Goal: Check status: Check status

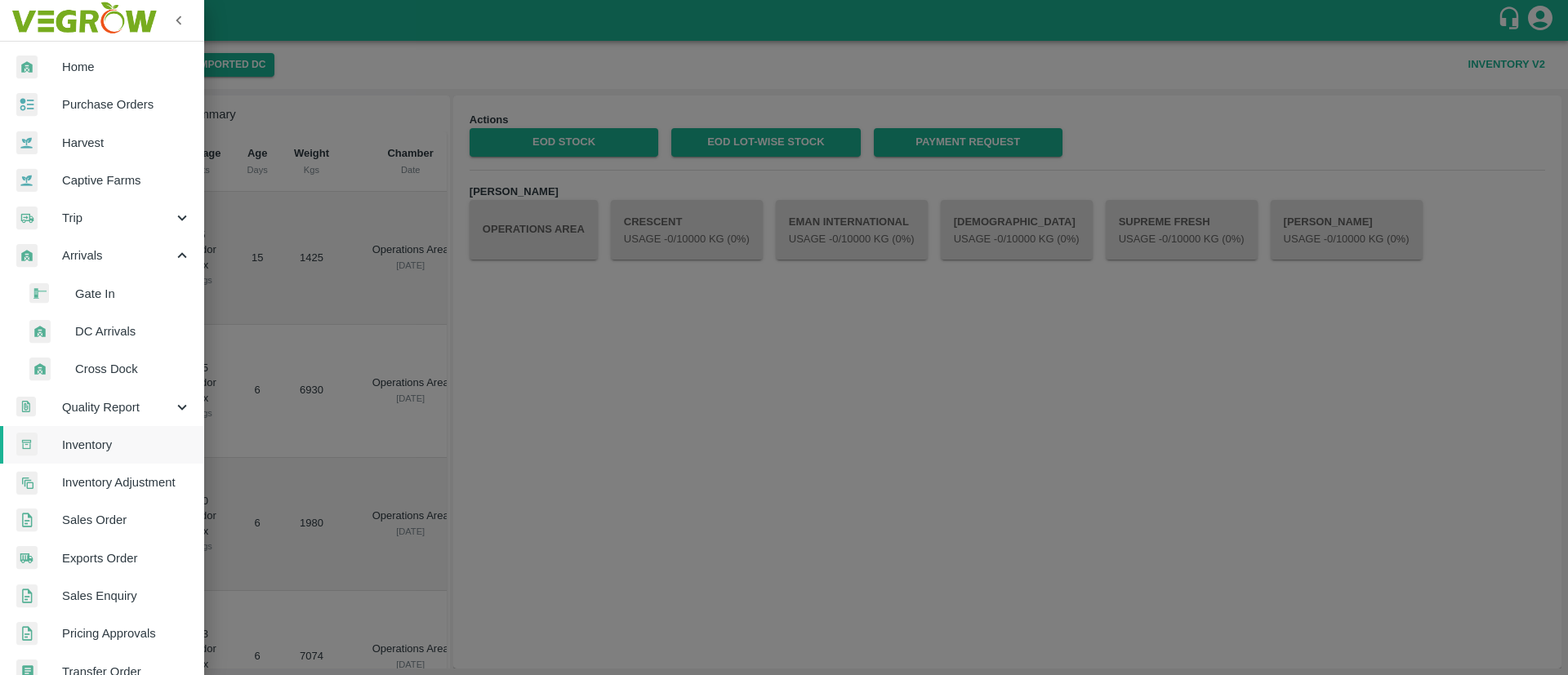
click at [93, 109] on span "Purchase Orders" at bounding box center [126, 105] width 129 height 18
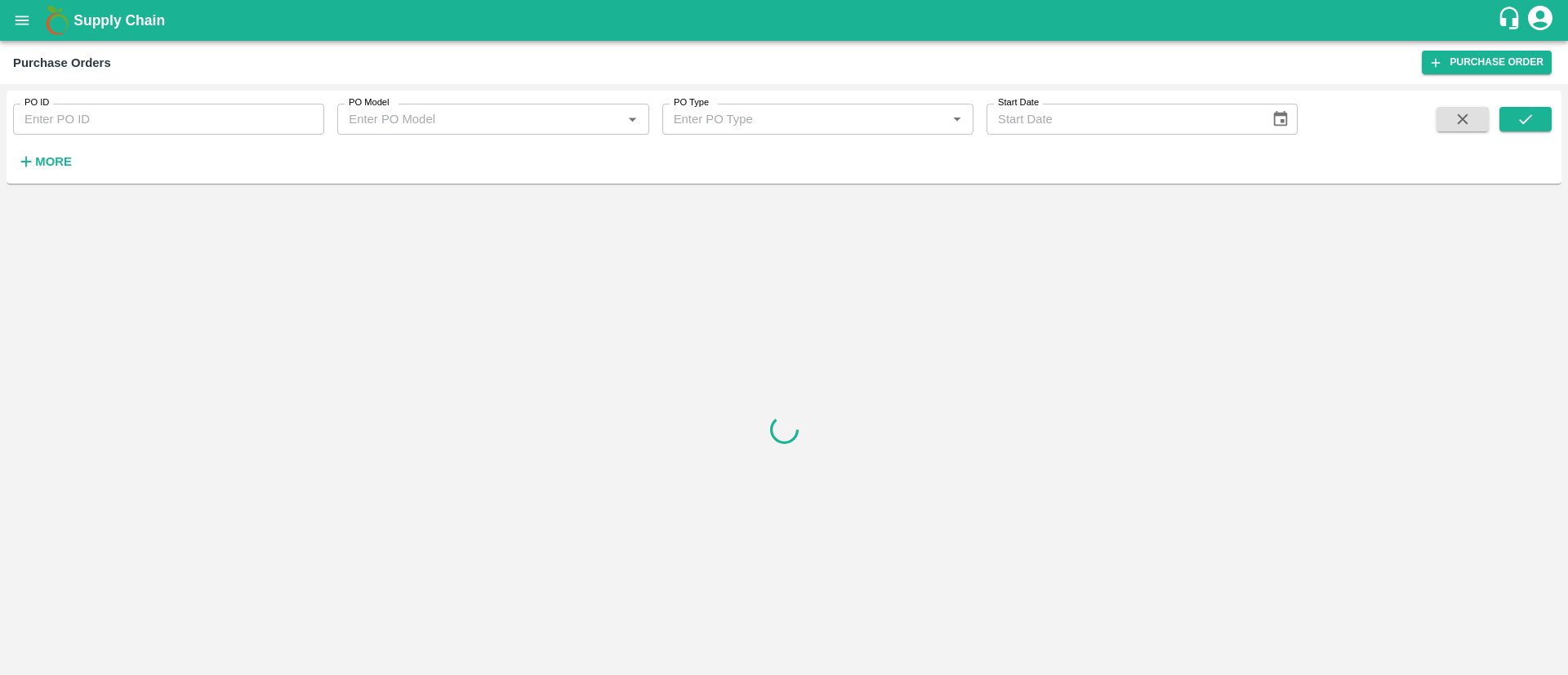
click at [173, 121] on input "PO ID" at bounding box center [169, 120] width 311 height 31
paste input "167325"
type input "167325"
click at [1528, 119] on icon "submit" at bounding box center [1525, 119] width 13 height 10
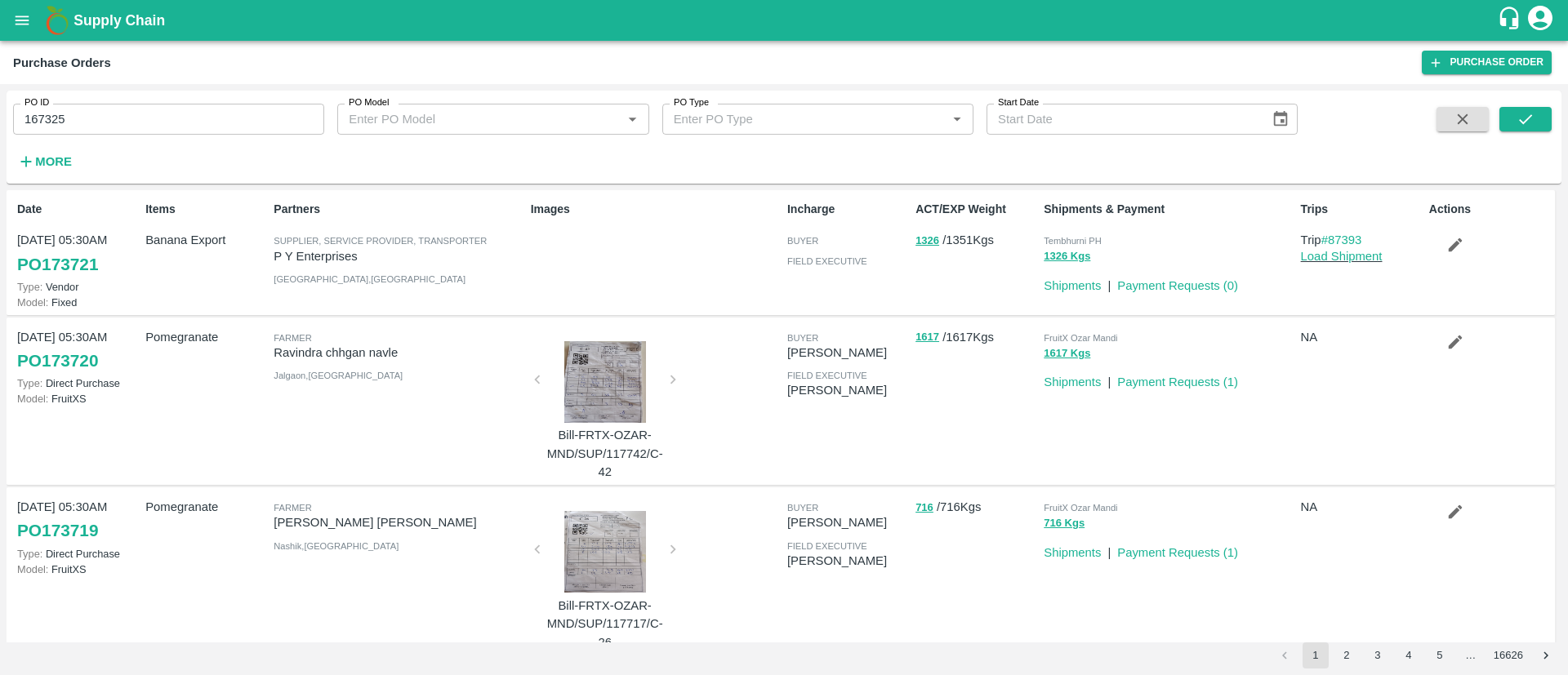
click at [29, 29] on icon "open drawer" at bounding box center [22, 21] width 18 height 18
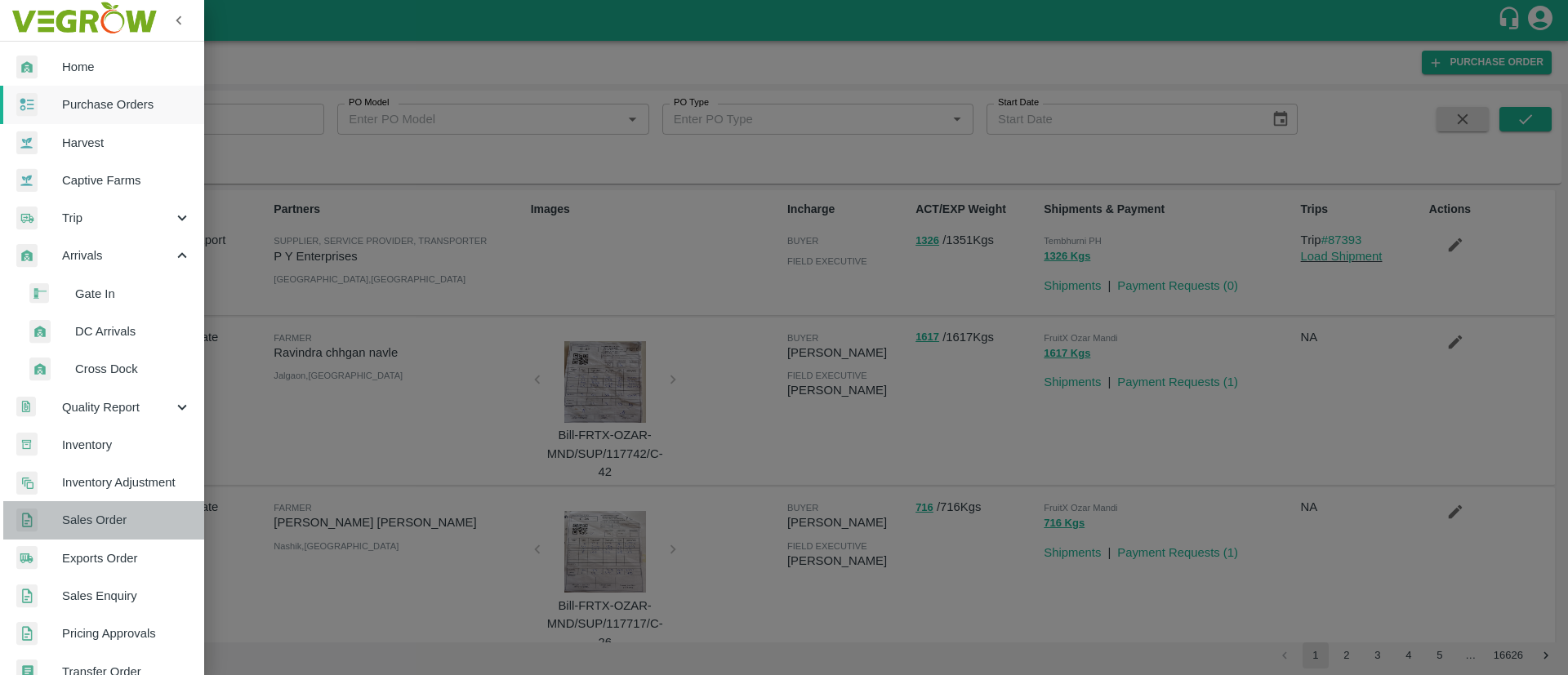
click at [112, 527] on span "Sales Order" at bounding box center [126, 521] width 129 height 18
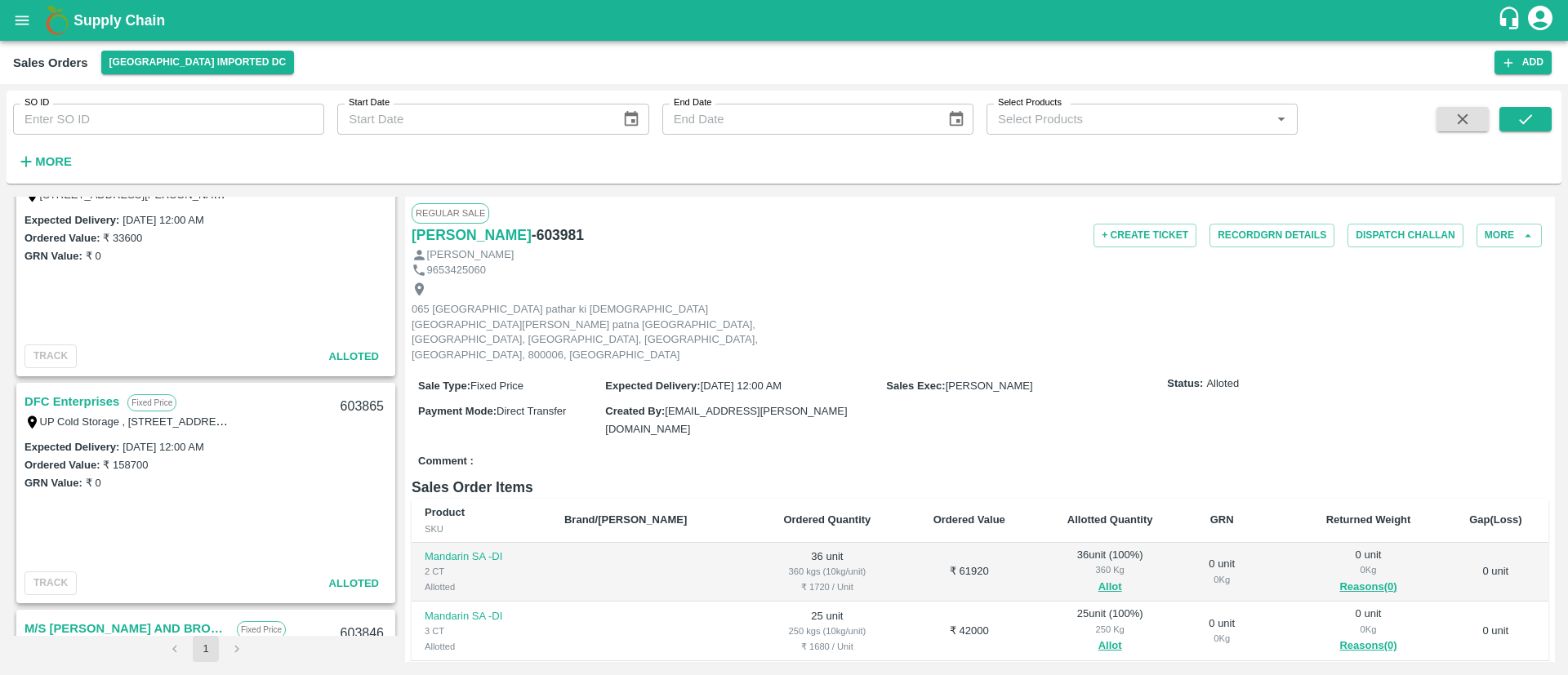
scroll to position [240, 0]
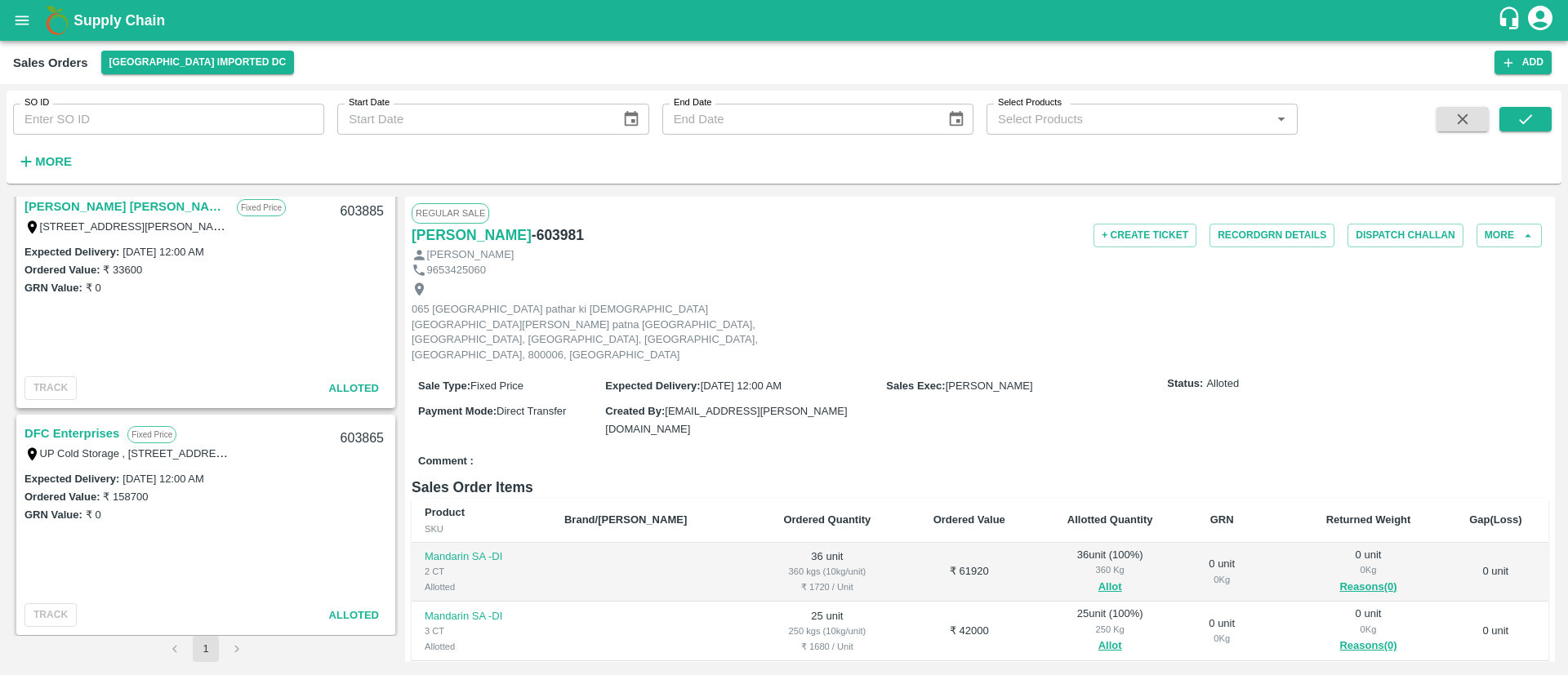
click at [50, 159] on strong "More" at bounding box center [54, 162] width 36 height 13
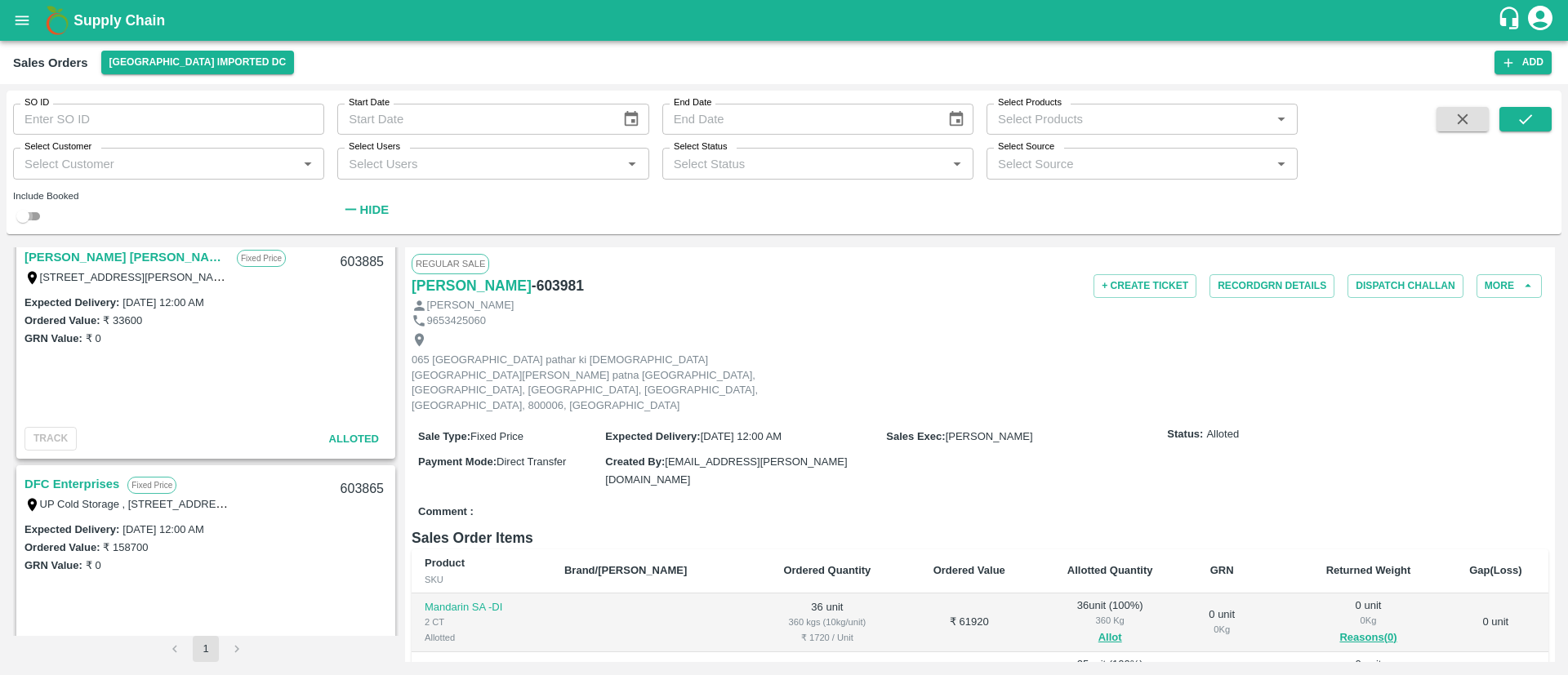
click at [32, 211] on input "checkbox" at bounding box center [22, 216] width 59 height 20
checkbox input "true"
click at [1522, 107] on button "submit" at bounding box center [1525, 119] width 52 height 25
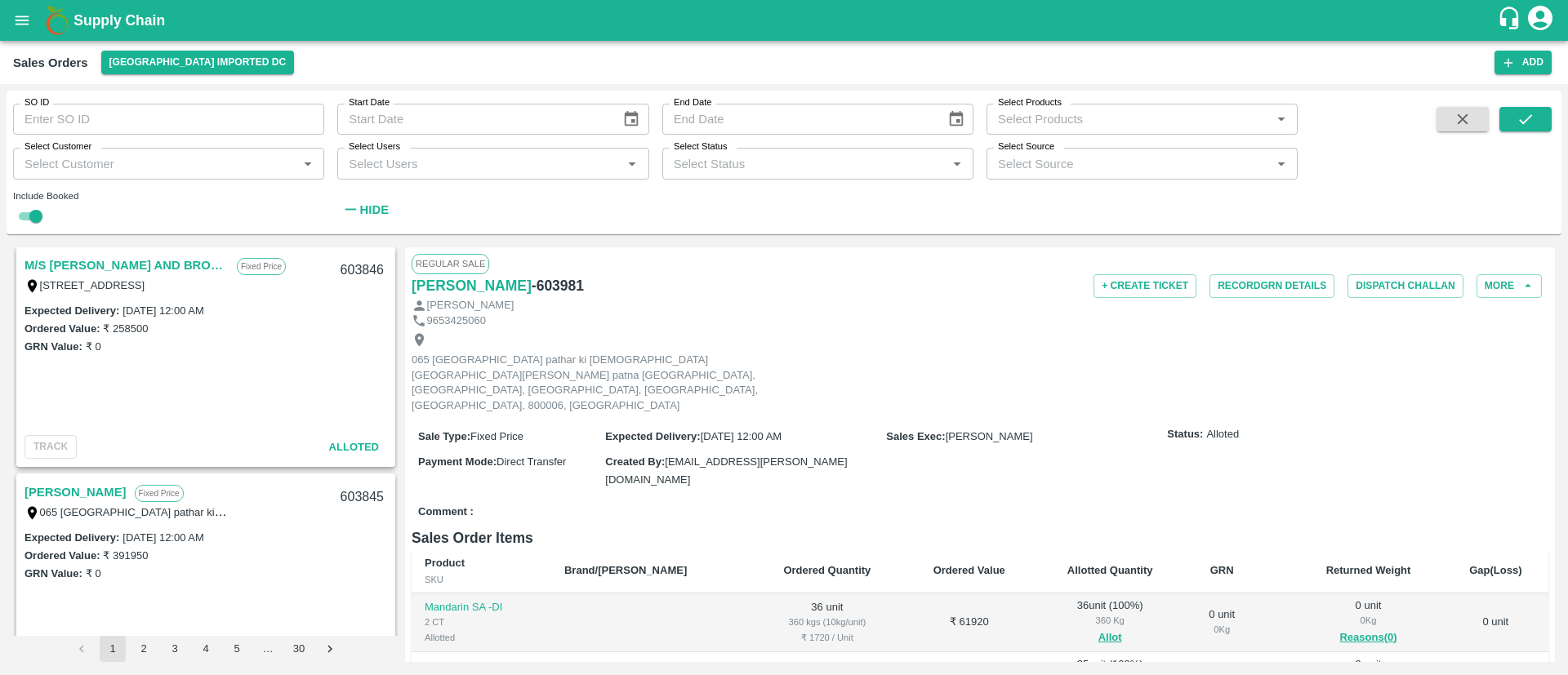
click at [360, 270] on div "603846" at bounding box center [362, 270] width 63 height 38
click at [359, 270] on div "603846" at bounding box center [362, 270] width 63 height 38
copy div "603846"
click at [154, 121] on input "SO ID" at bounding box center [169, 120] width 311 height 31
paste input "602969"
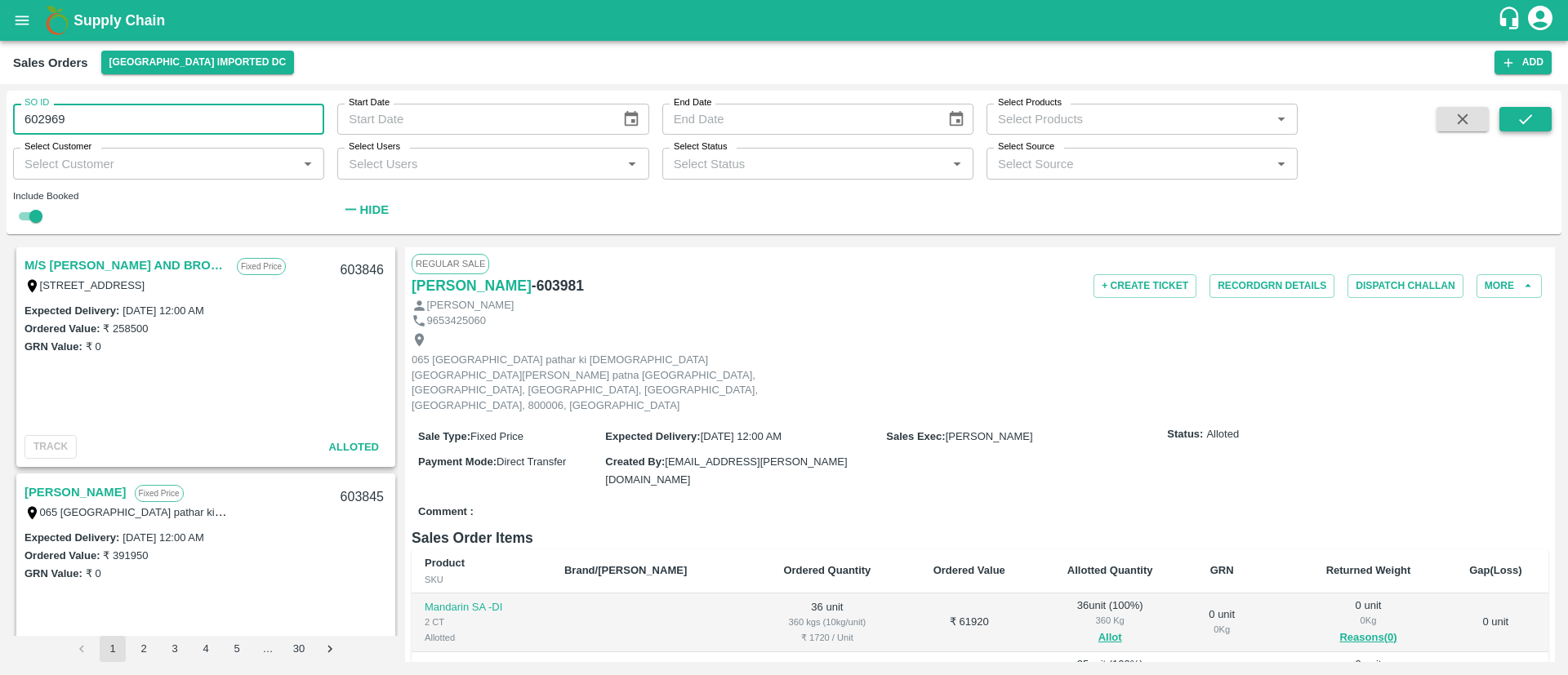
type input "602969"
drag, startPoint x: 1518, startPoint y: 106, endPoint x: 1530, endPoint y: 122, distance: 20.0
click at [1520, 107] on button "submit" at bounding box center [1525, 119] width 52 height 25
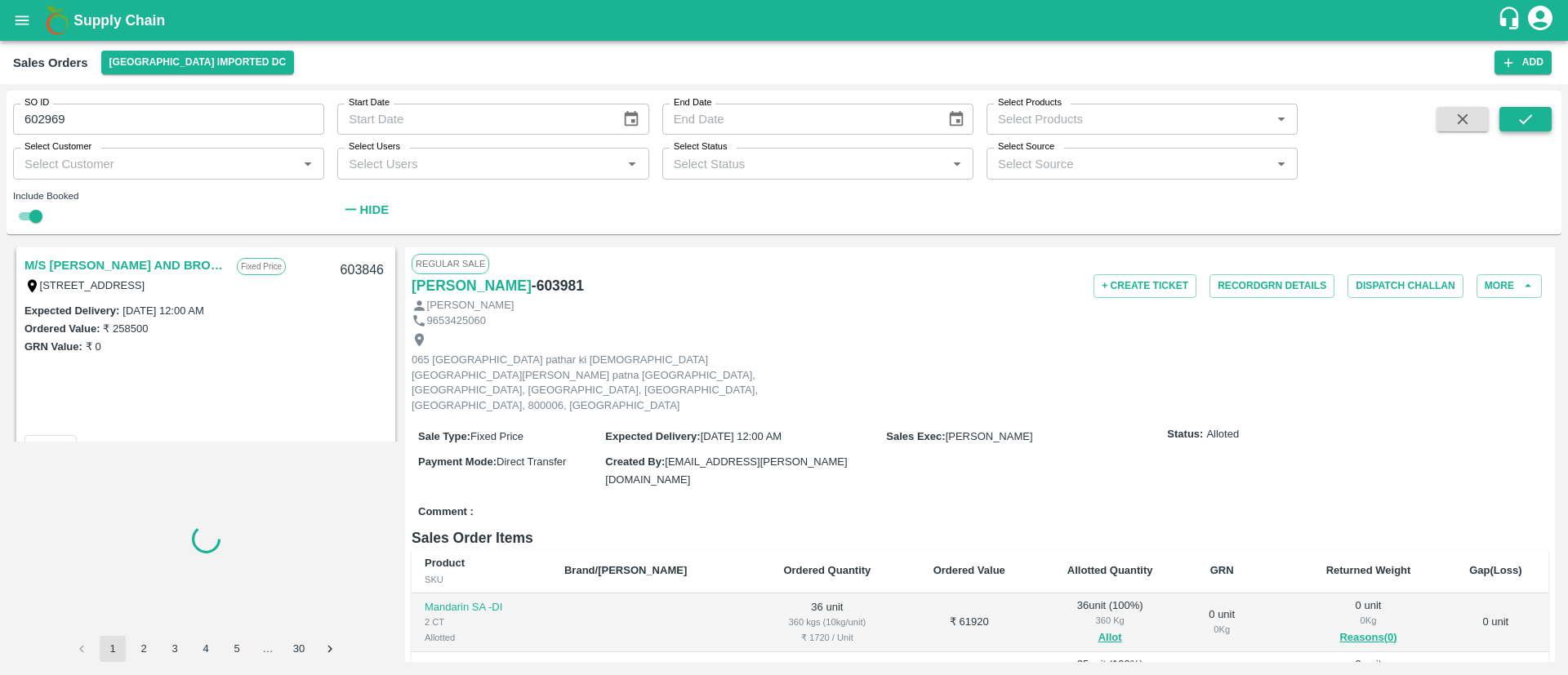
click at [1531, 122] on icon "submit" at bounding box center [1525, 119] width 18 height 18
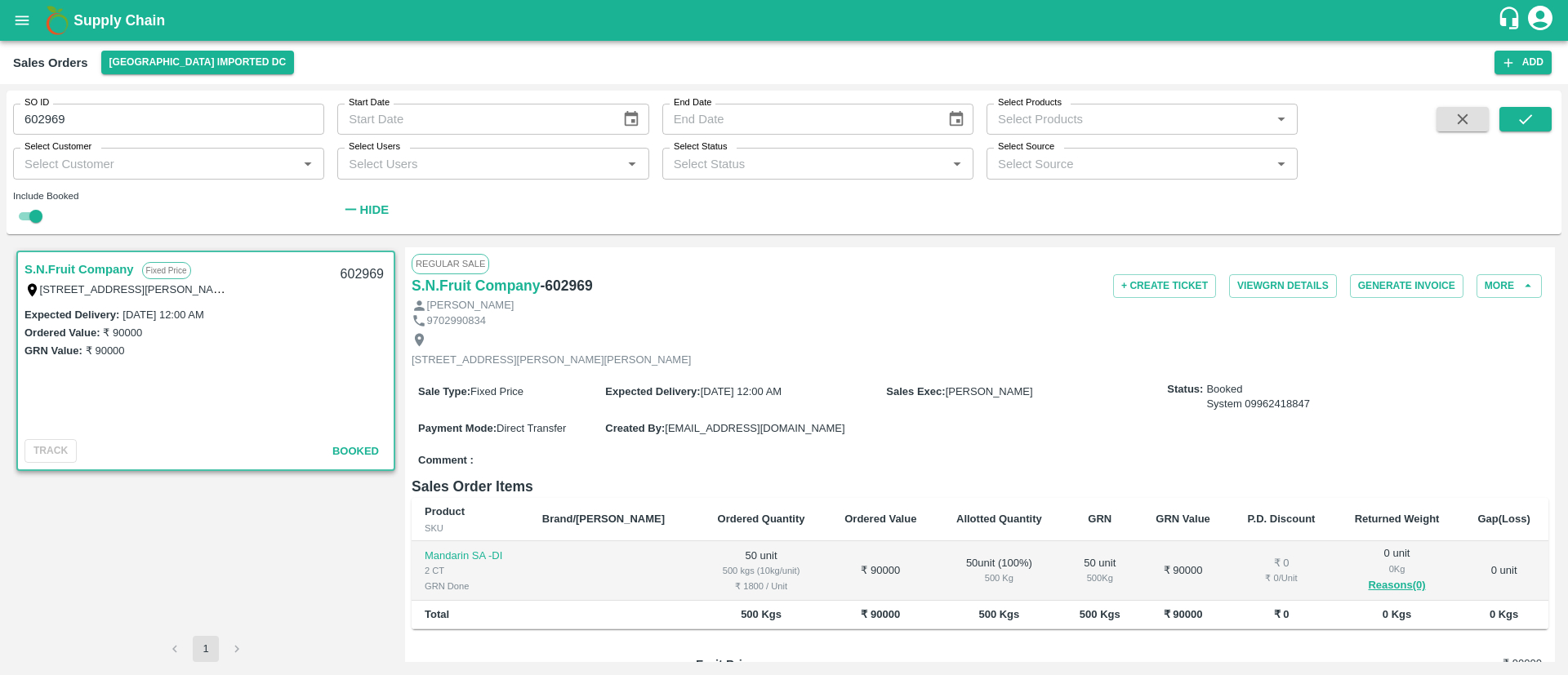
click at [118, 127] on input "602969" at bounding box center [169, 120] width 311 height 31
click at [181, 114] on input "602969" at bounding box center [169, 120] width 311 height 31
paste input "text"
click at [1524, 124] on icon "submit" at bounding box center [1525, 119] width 18 height 18
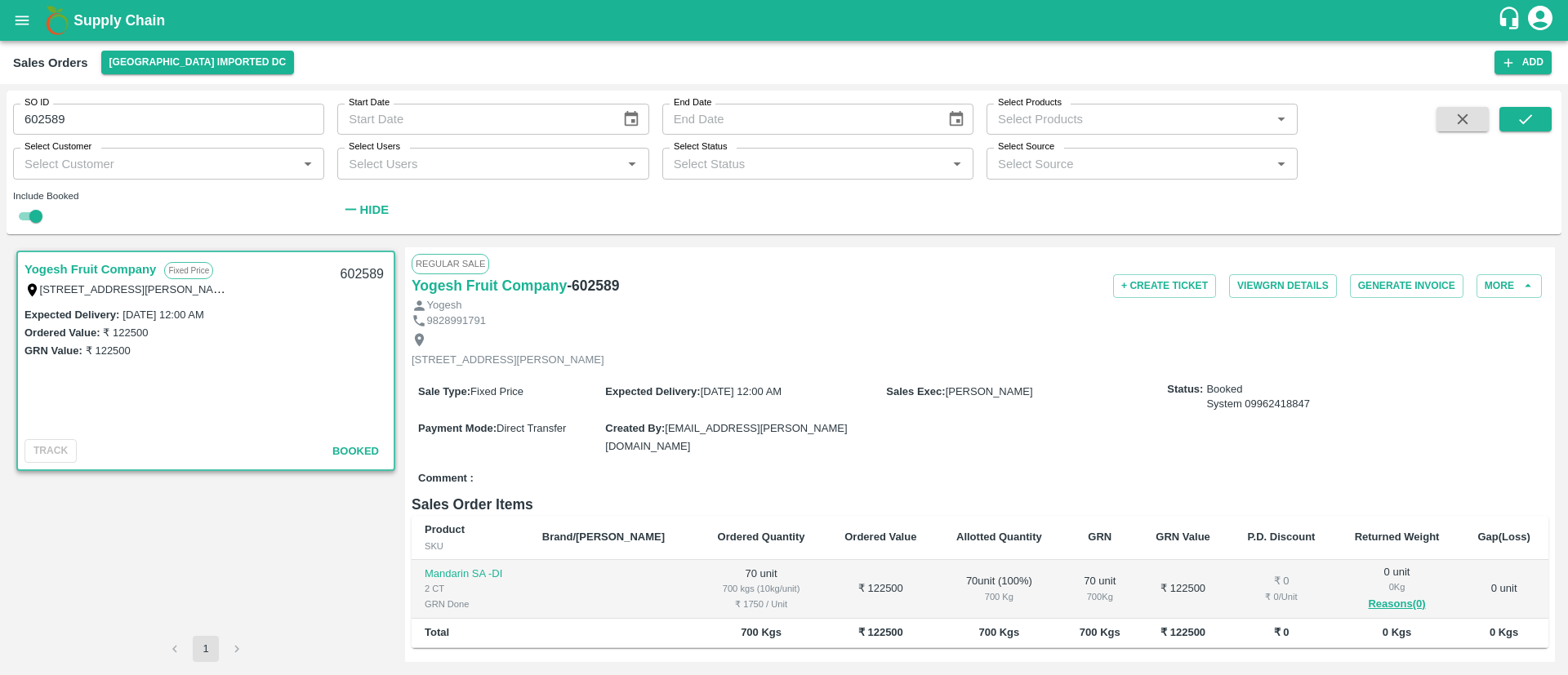
click at [166, 127] on input "602589" at bounding box center [169, 120] width 311 height 31
click at [165, 126] on input "602589" at bounding box center [169, 120] width 311 height 31
paste input "text"
click at [1520, 116] on icon "submit" at bounding box center [1525, 119] width 18 height 18
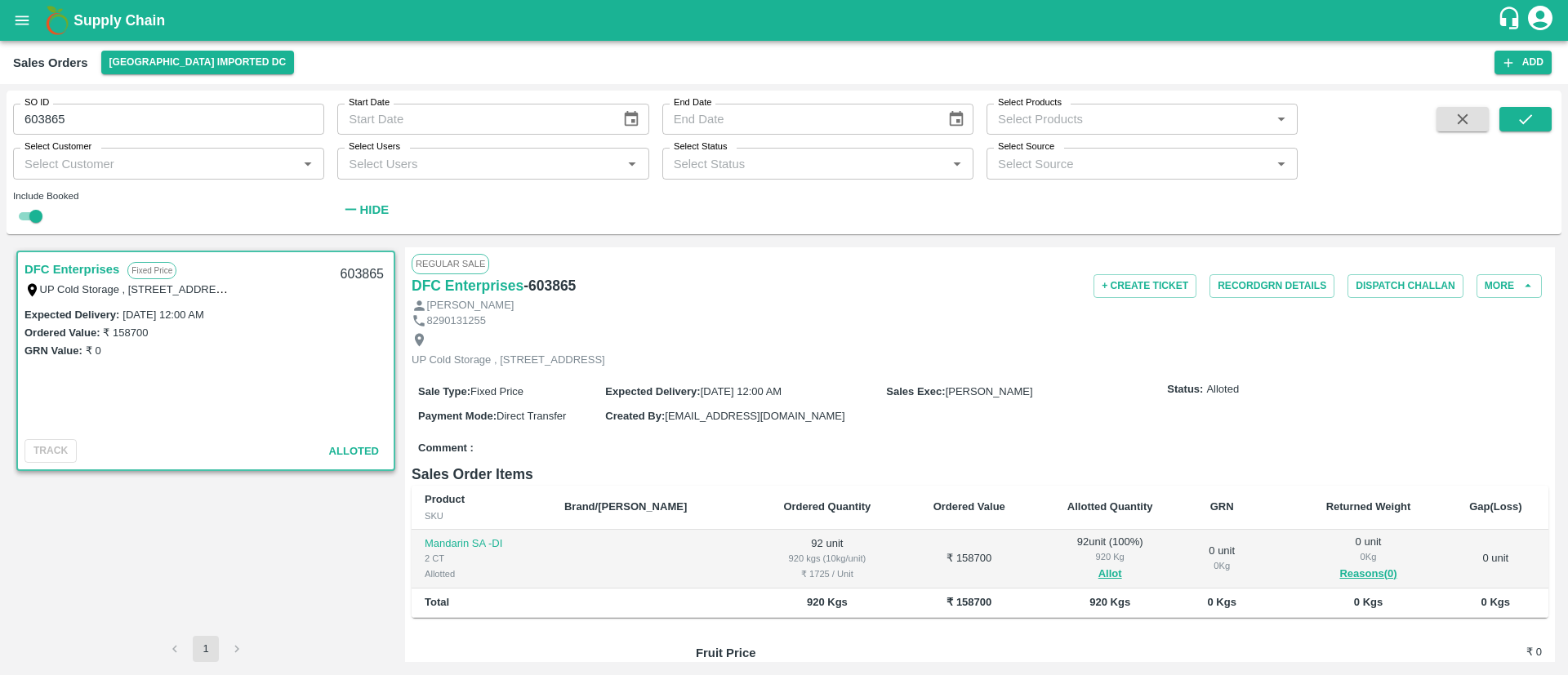
click at [93, 116] on input "603865" at bounding box center [169, 120] width 311 height 31
click at [93, 115] on input "603865" at bounding box center [169, 120] width 311 height 31
paste input "text"
click at [1532, 124] on icon "submit" at bounding box center [1525, 119] width 18 height 18
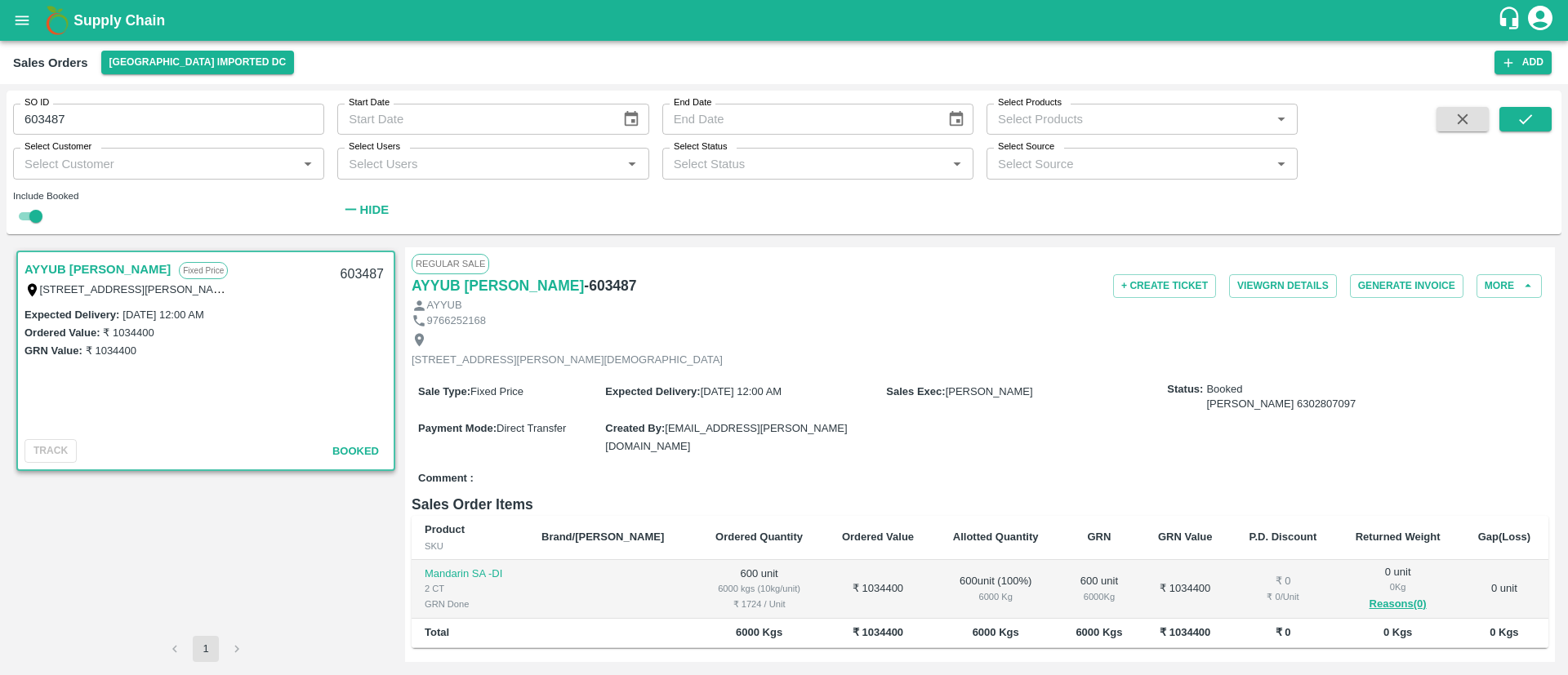
click at [174, 103] on div "SO ID 603487 SO ID" at bounding box center [162, 112] width 324 height 44
click at [174, 104] on input "603487" at bounding box center [169, 120] width 311 height 31
paste input "text"
click at [1526, 121] on icon "submit" at bounding box center [1525, 119] width 13 height 10
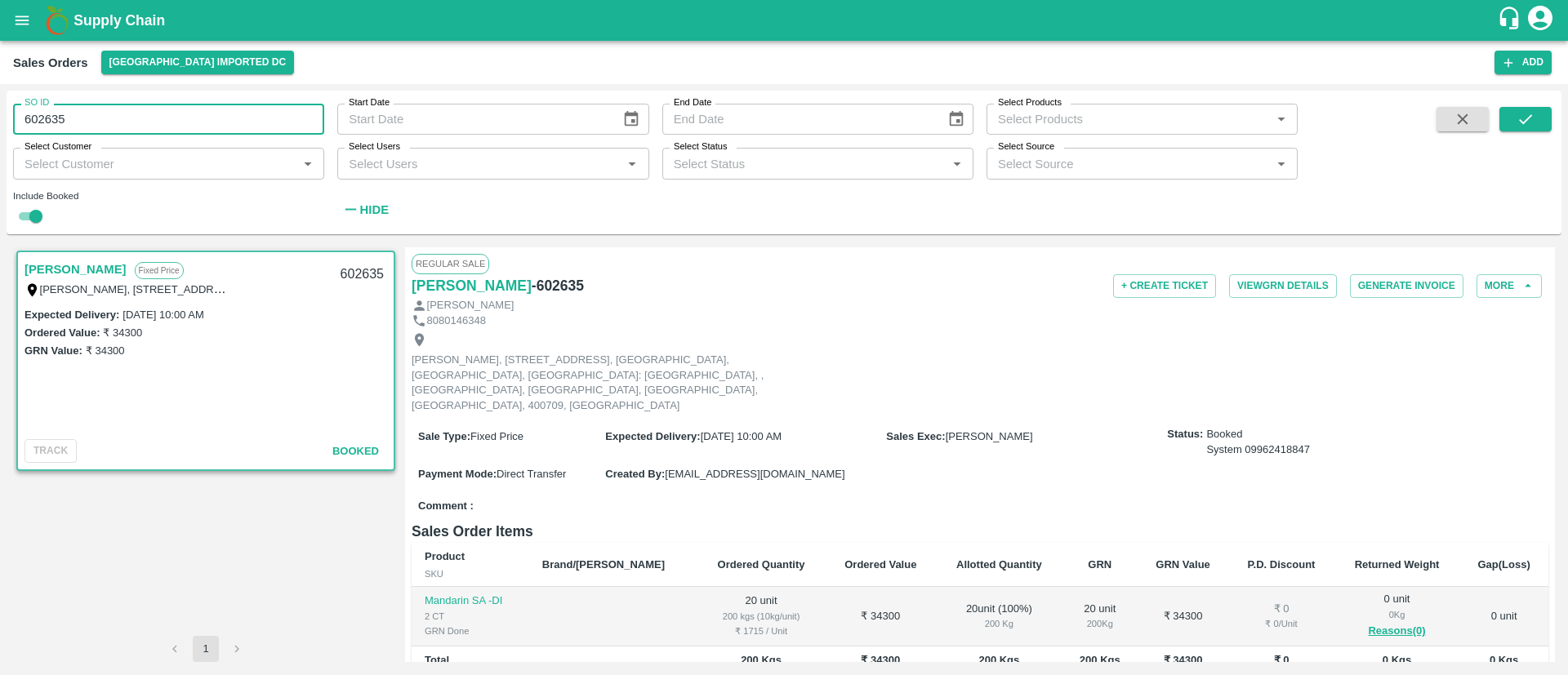
click at [110, 126] on input "602635" at bounding box center [169, 120] width 311 height 31
paste input "text"
click at [1533, 118] on icon "submit" at bounding box center [1525, 119] width 18 height 18
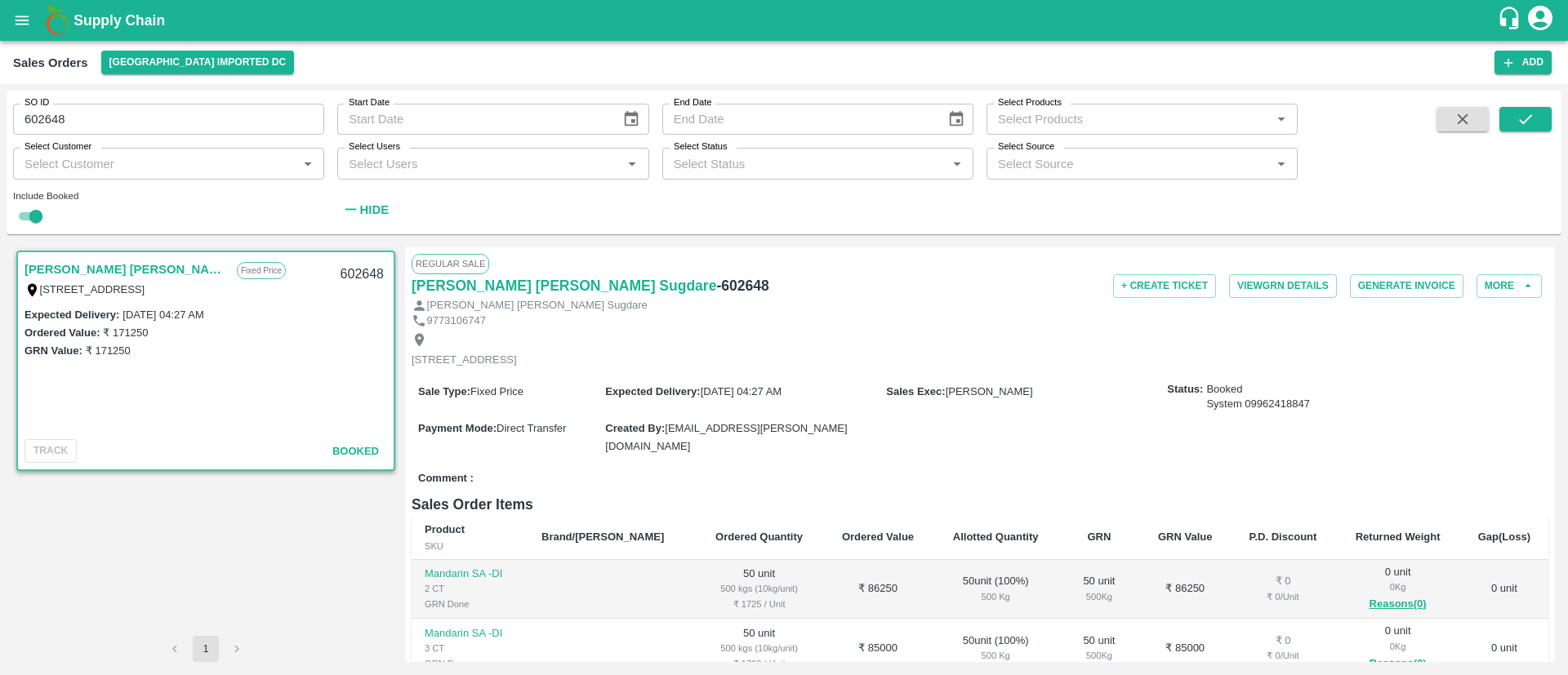
click at [185, 119] on input "602648" at bounding box center [169, 120] width 311 height 31
click at [183, 119] on input "602648" at bounding box center [169, 120] width 311 height 31
paste input "text"
click at [1523, 122] on icon "submit" at bounding box center [1525, 119] width 13 height 10
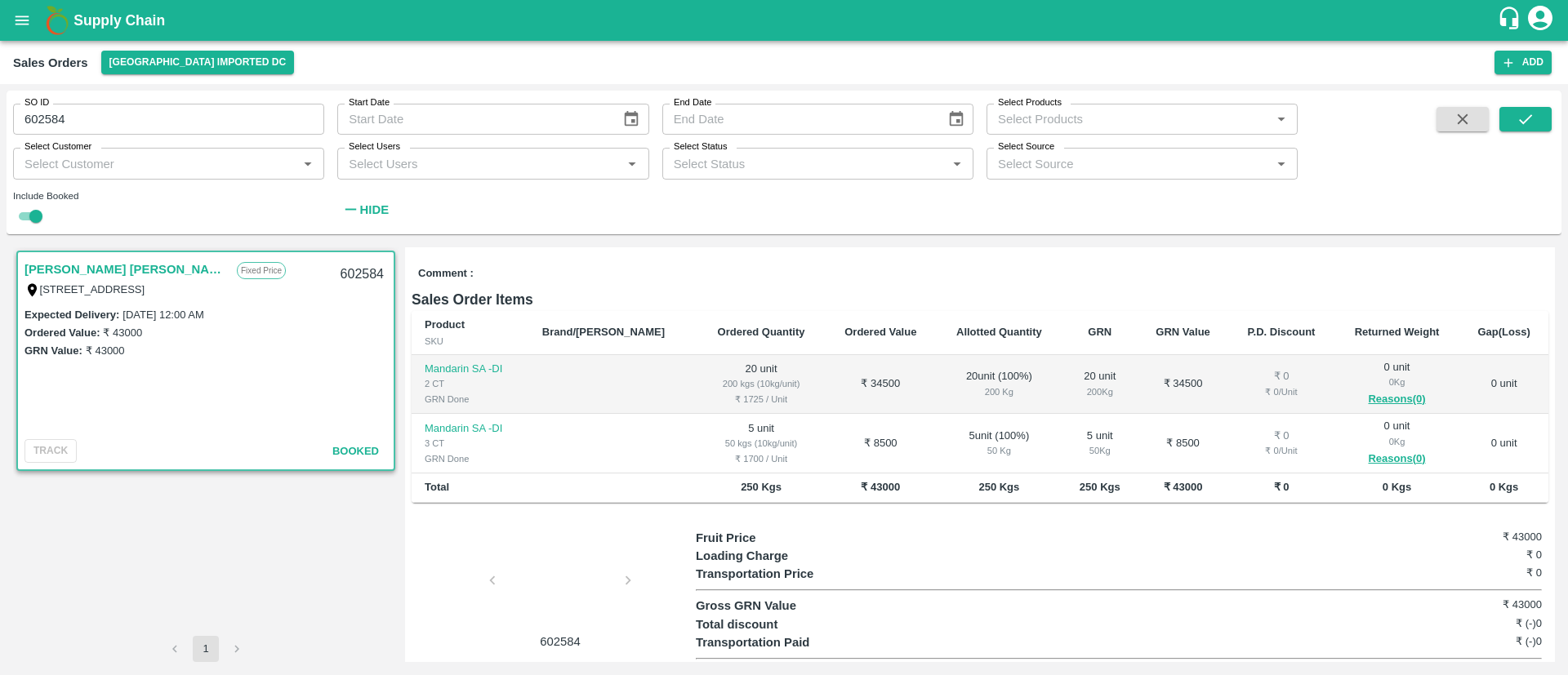
scroll to position [230, 0]
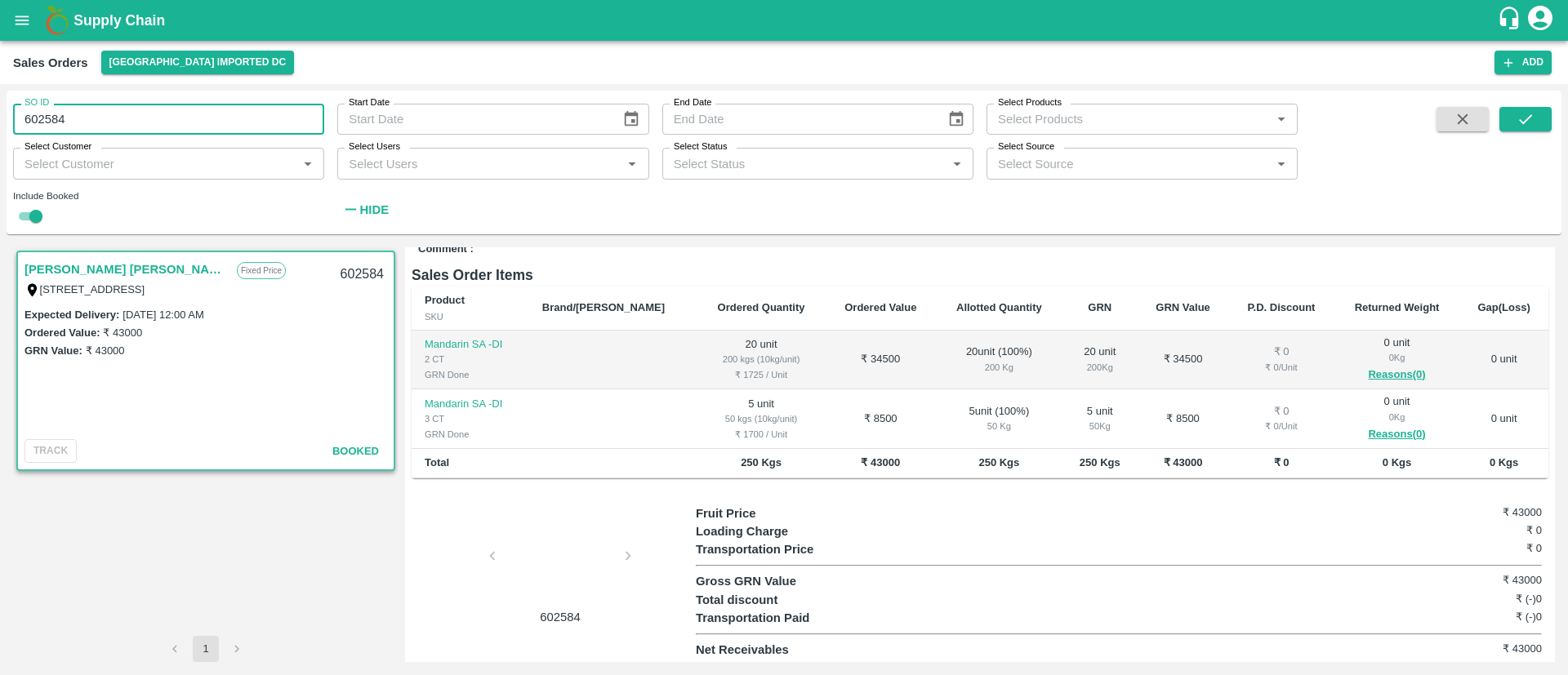
click at [153, 114] on input "602584" at bounding box center [169, 120] width 311 height 31
paste input "text"
click at [1543, 128] on button "submit" at bounding box center [1525, 119] width 52 height 25
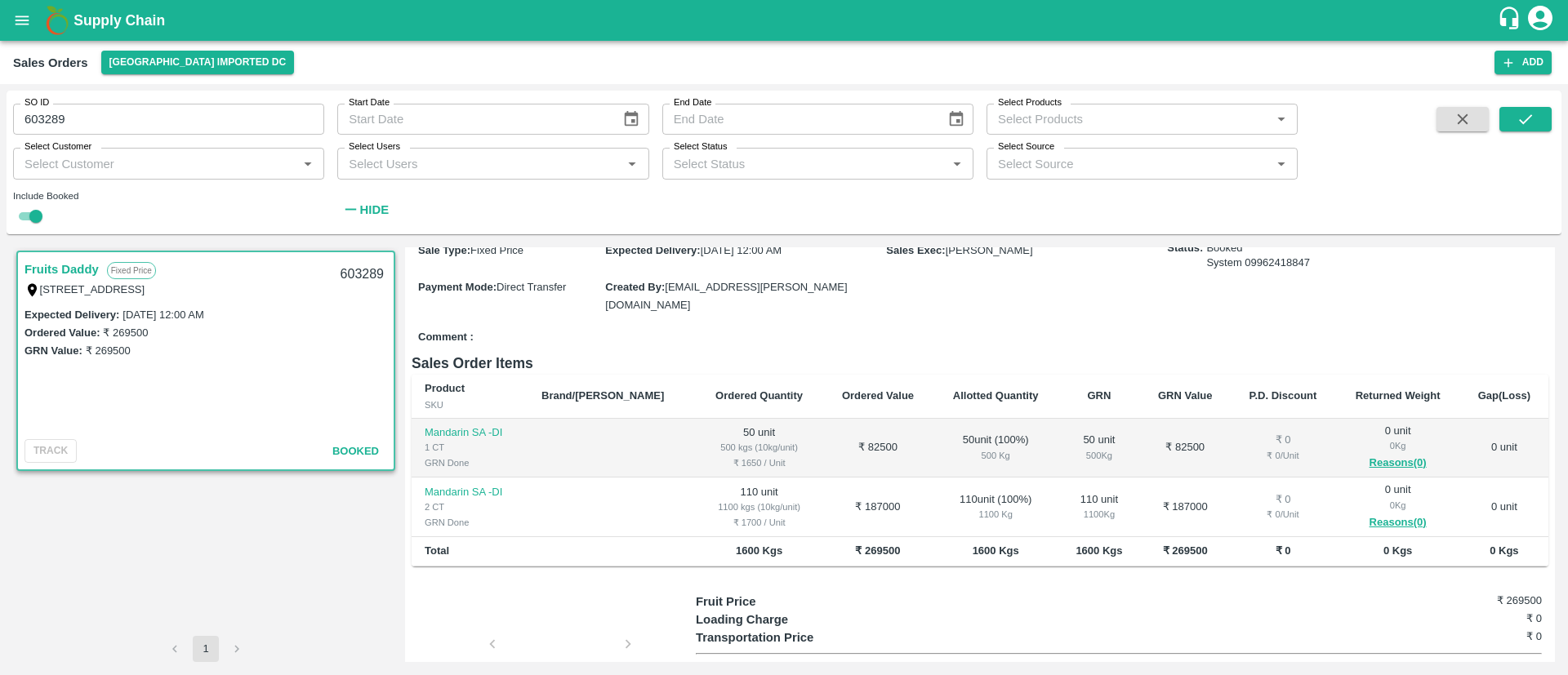
scroll to position [142, 0]
click at [192, 113] on input "603289" at bounding box center [169, 120] width 311 height 31
paste input "text"
click at [1514, 116] on button "submit" at bounding box center [1525, 119] width 52 height 25
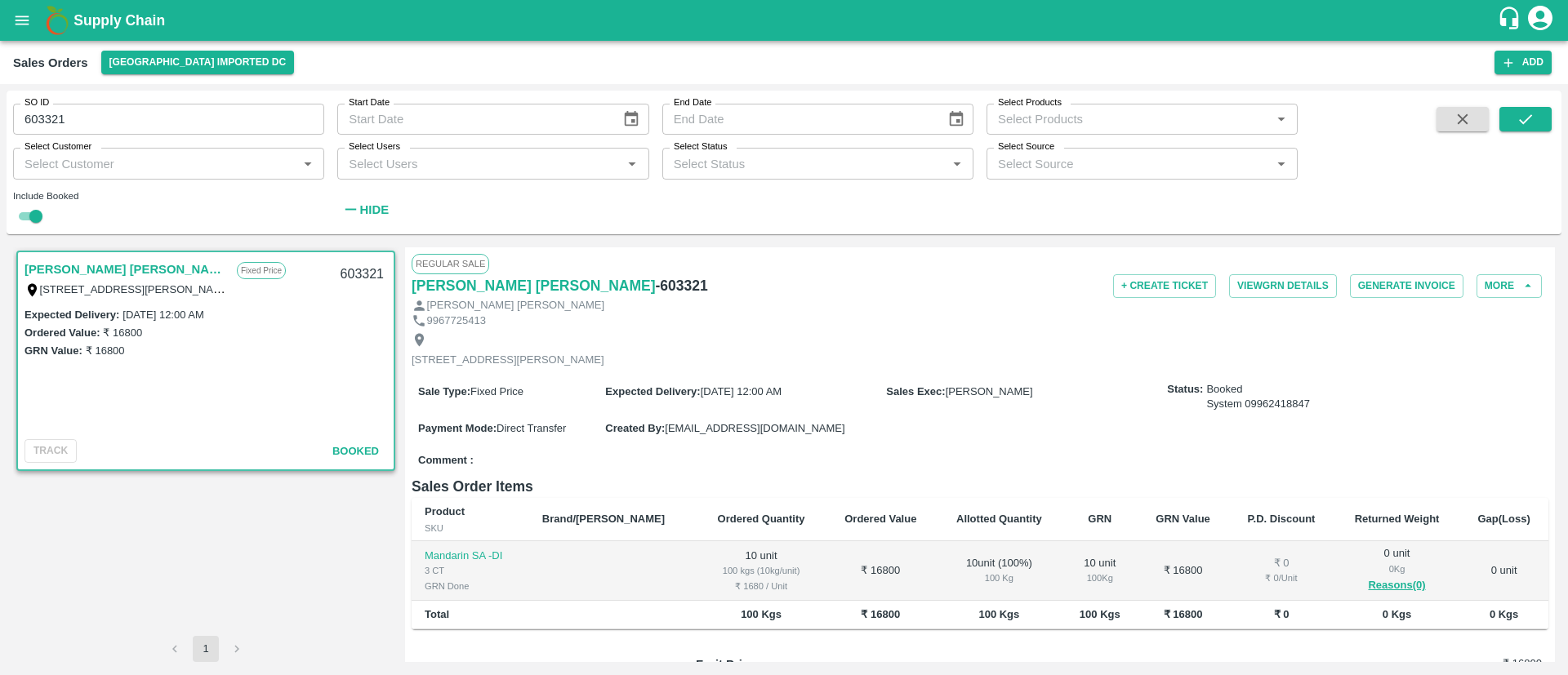
scroll to position [44, 0]
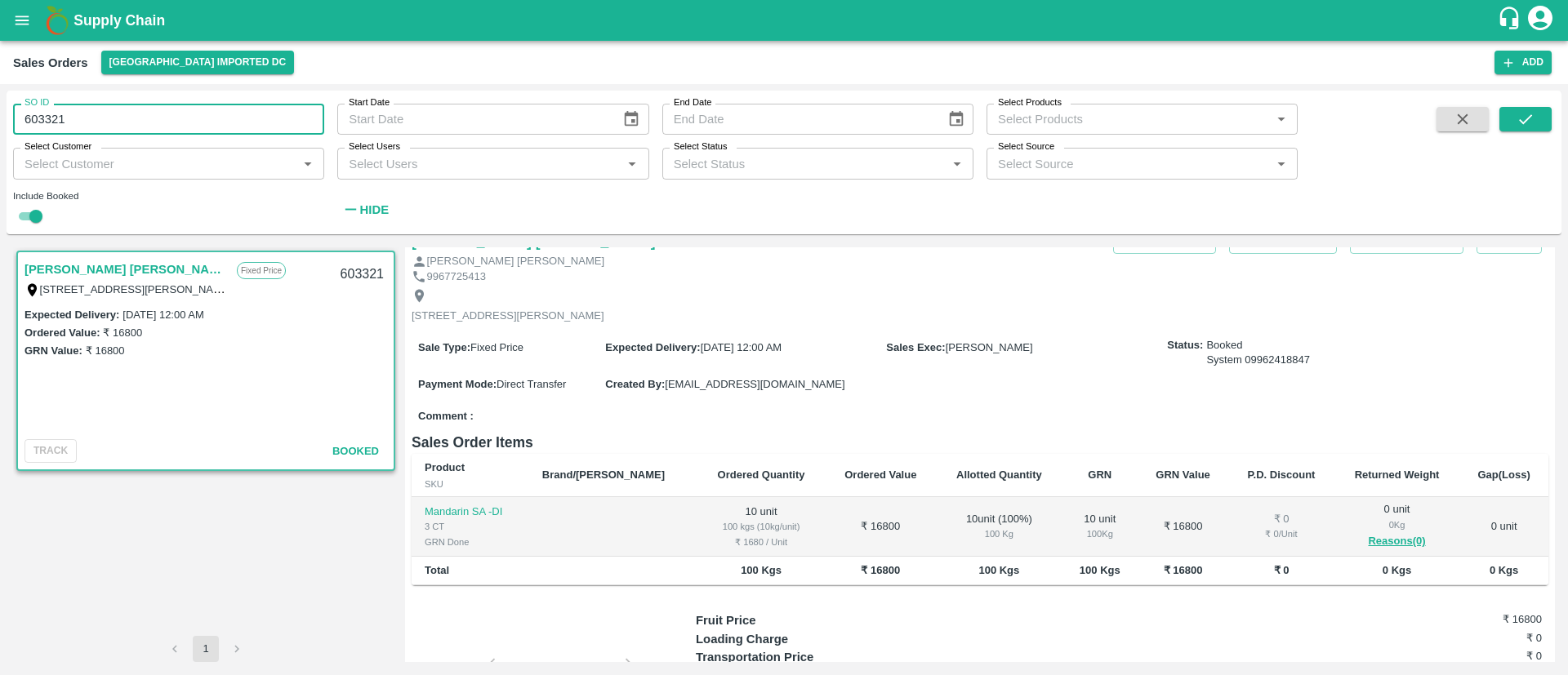
click at [162, 114] on input "603321" at bounding box center [169, 120] width 311 height 31
paste input "text"
click at [1527, 121] on icon "submit" at bounding box center [1525, 119] width 18 height 18
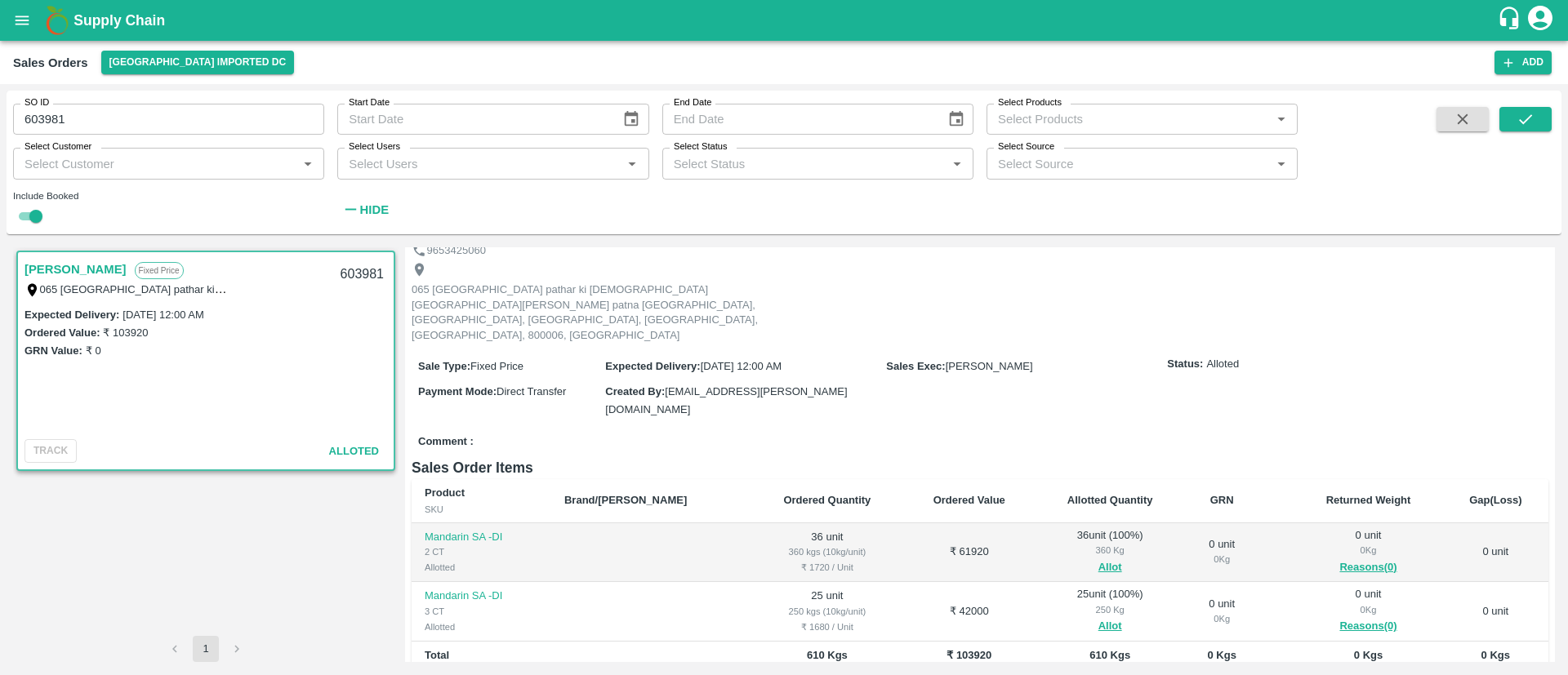
scroll to position [76, 0]
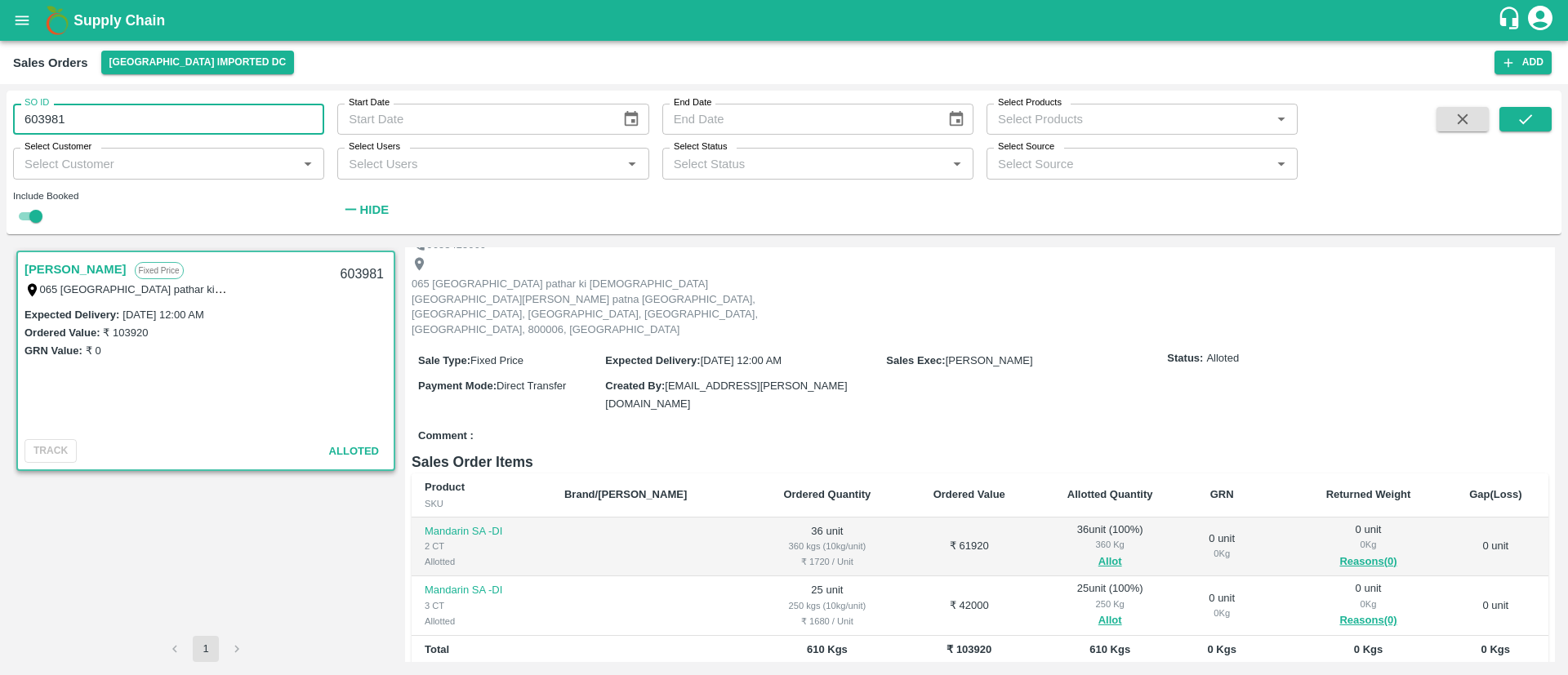
click at [191, 117] on input "603981" at bounding box center [169, 120] width 311 height 31
paste input "text"
click at [1519, 114] on icon "submit" at bounding box center [1525, 119] width 18 height 18
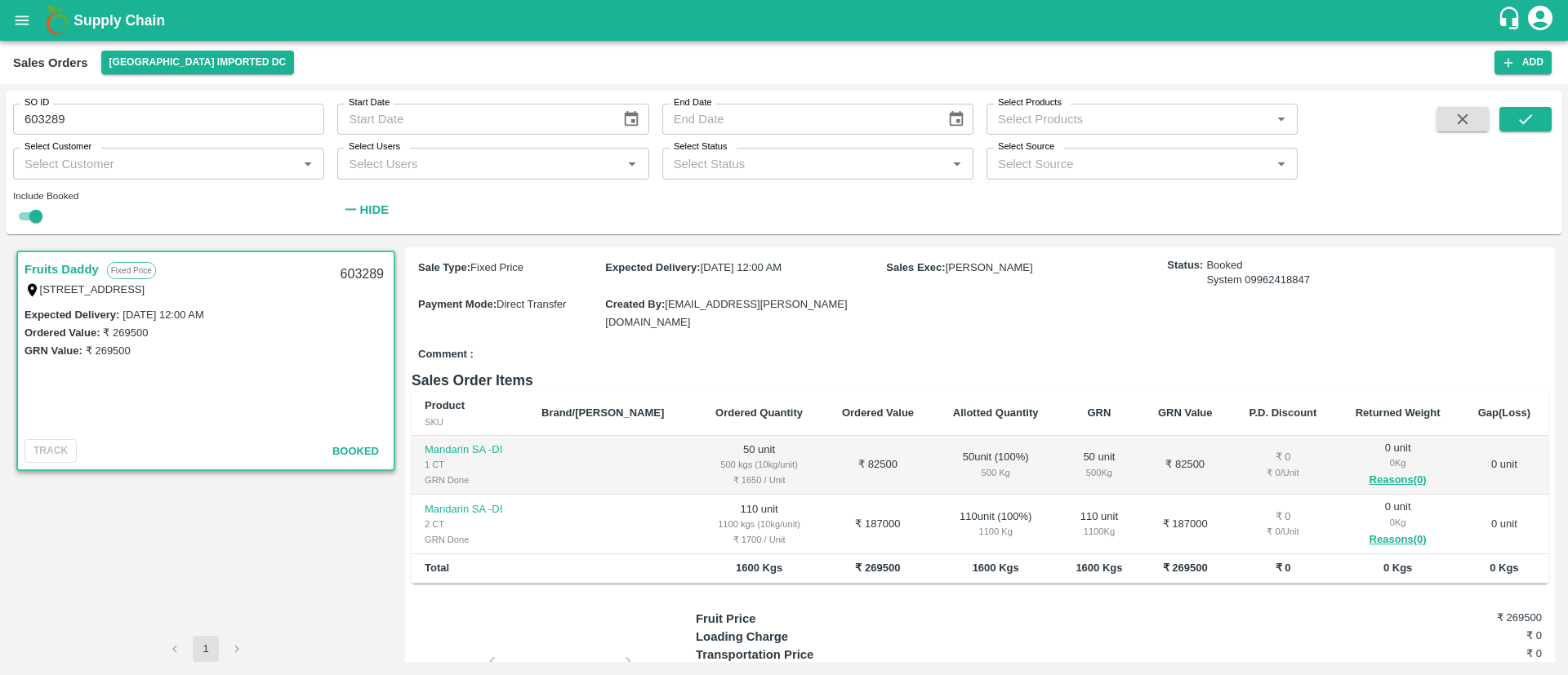
scroll to position [125, 0]
click at [189, 122] on input "603289" at bounding box center [169, 120] width 311 height 31
paste input "text"
click at [1530, 112] on icon "submit" at bounding box center [1525, 119] width 18 height 18
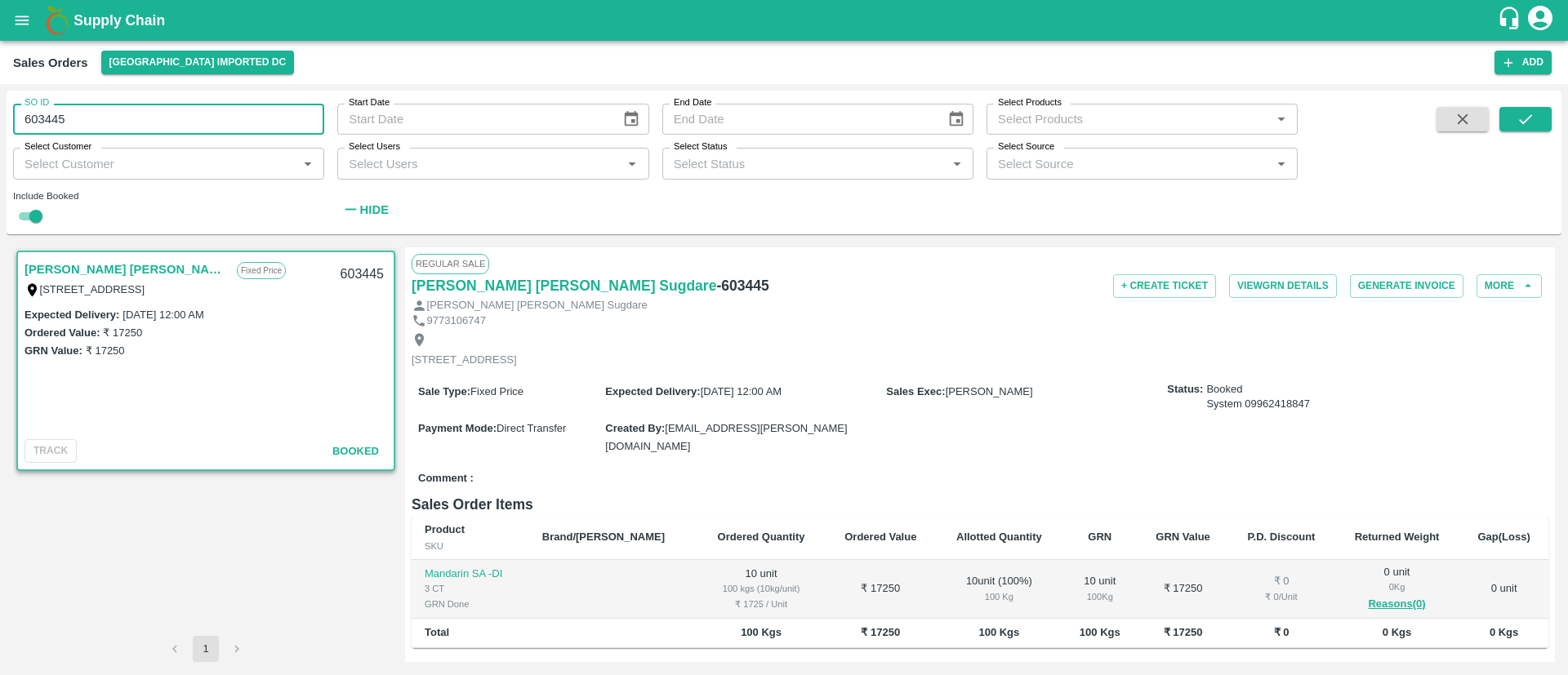
click at [139, 120] on input "603445" at bounding box center [169, 120] width 311 height 31
paste input "text"
click at [1523, 118] on icon "submit" at bounding box center [1525, 119] width 18 height 18
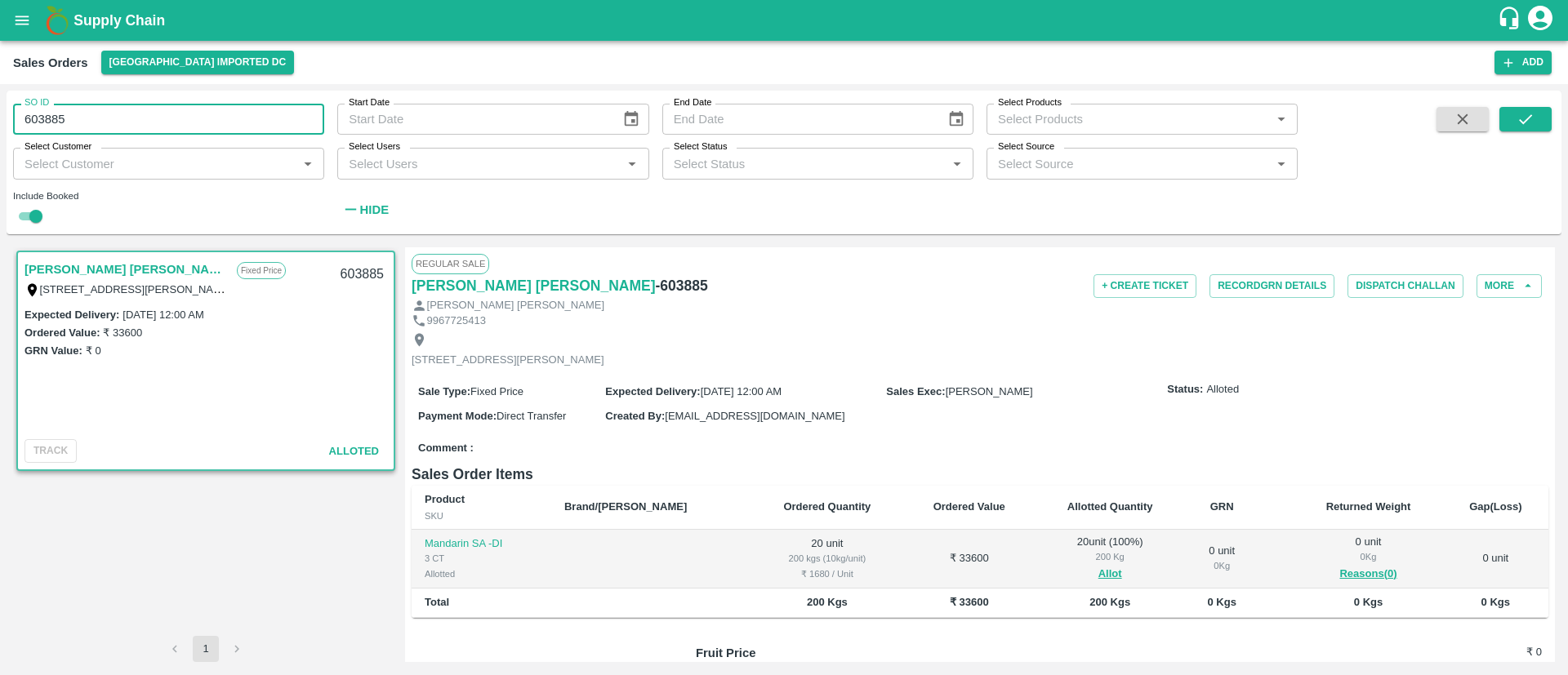
click at [126, 109] on input "603885" at bounding box center [169, 120] width 311 height 31
paste input "text"
type input "603582"
click at [1535, 119] on button "submit" at bounding box center [1525, 119] width 52 height 25
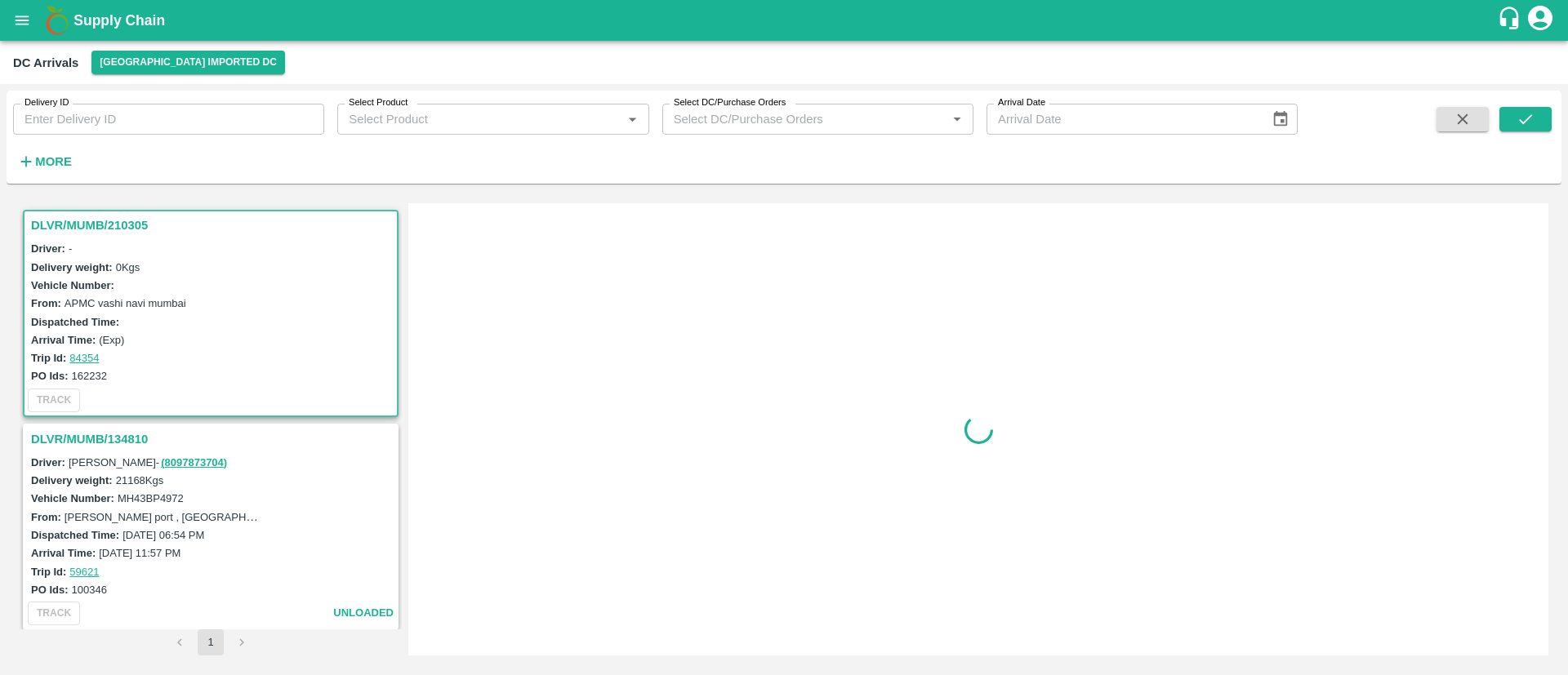
click at [64, 166] on strong "More" at bounding box center [54, 162] width 36 height 13
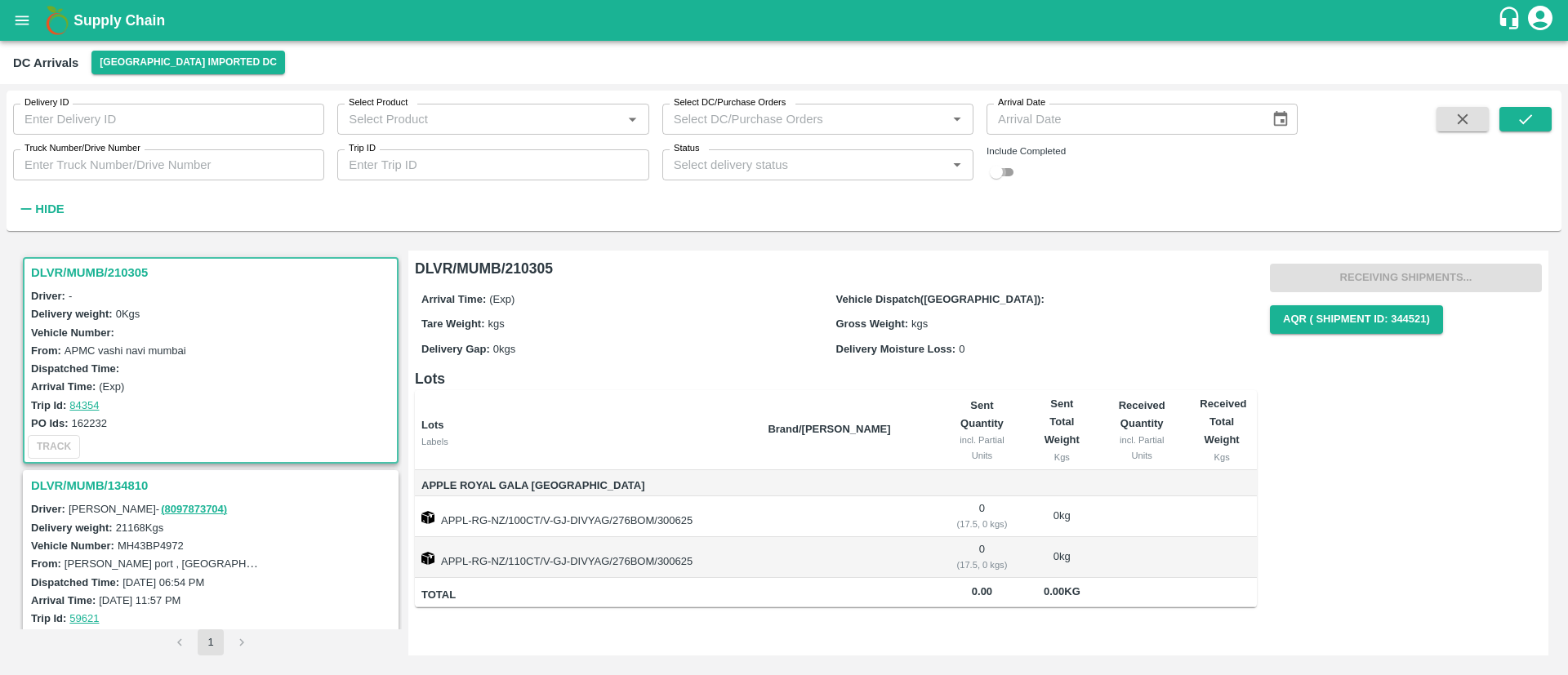
drag, startPoint x: 1002, startPoint y: 174, endPoint x: 1014, endPoint y: 176, distance: 12.2
click at [1003, 174] on input "checkbox" at bounding box center [995, 173] width 59 height 20
checkbox input "true"
click at [1526, 126] on icon "submit" at bounding box center [1525, 119] width 18 height 18
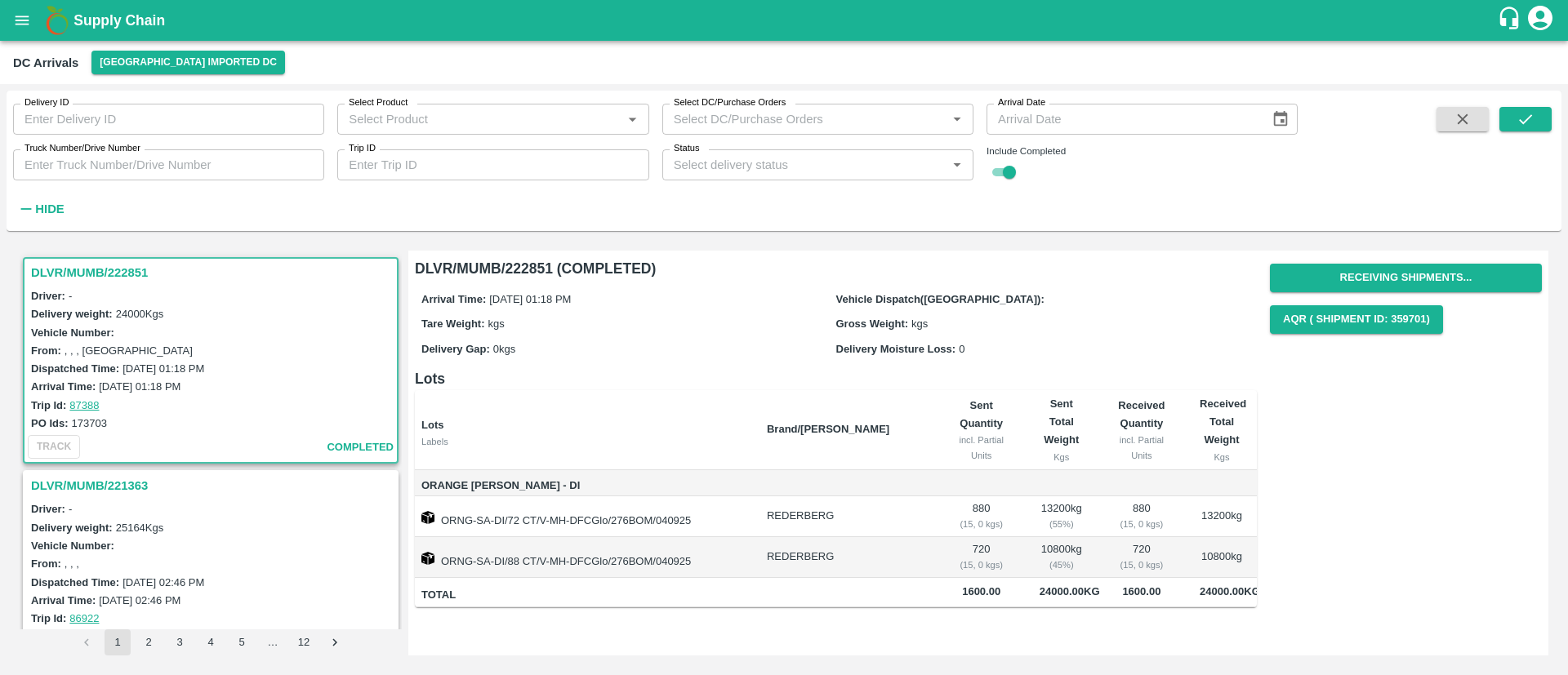
scroll to position [135, 0]
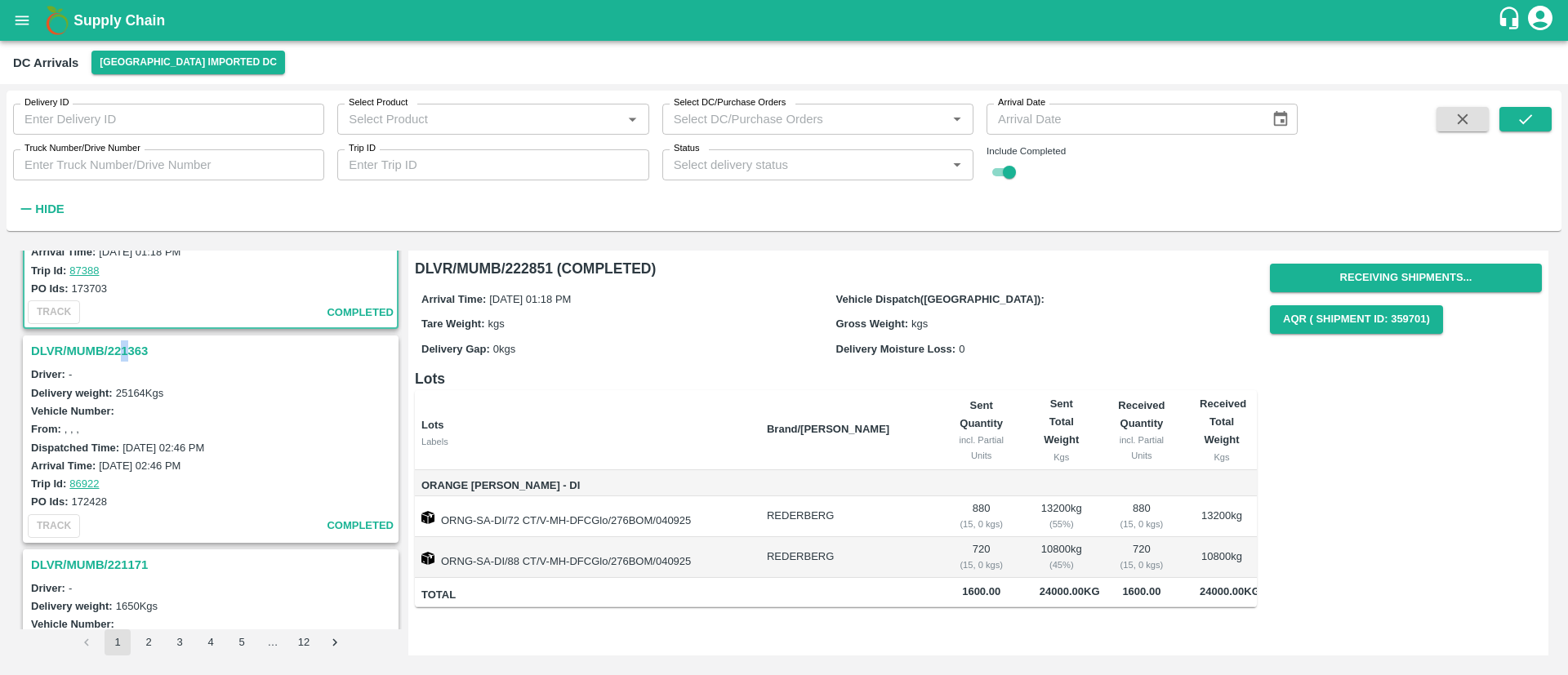
drag, startPoint x: 124, startPoint y: 350, endPoint x: 135, endPoint y: 361, distance: 15.6
click at [129, 354] on h3 "DLVR/MUMB/221363" at bounding box center [213, 351] width 364 height 21
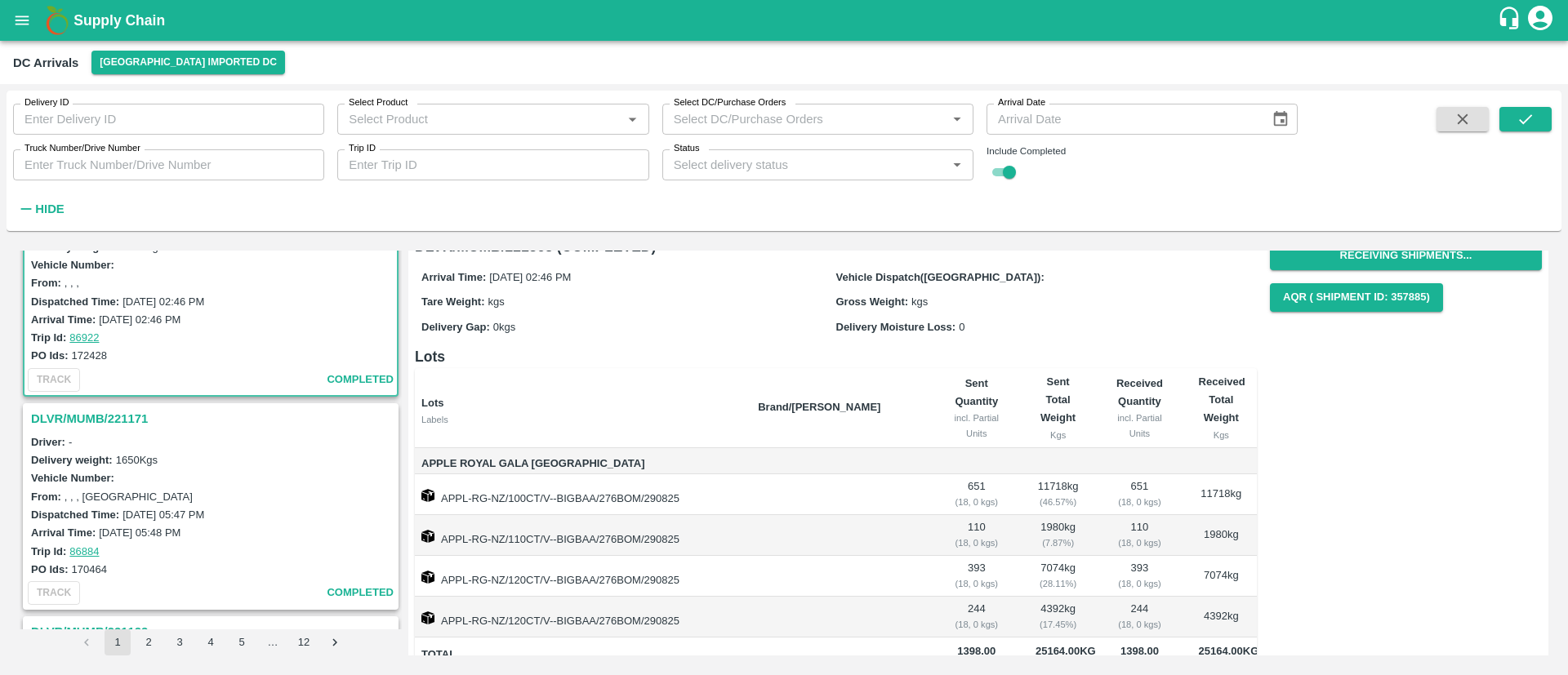
scroll to position [283, 0]
click at [118, 418] on h3 "DLVR/MUMB/221171" at bounding box center [213, 417] width 364 height 21
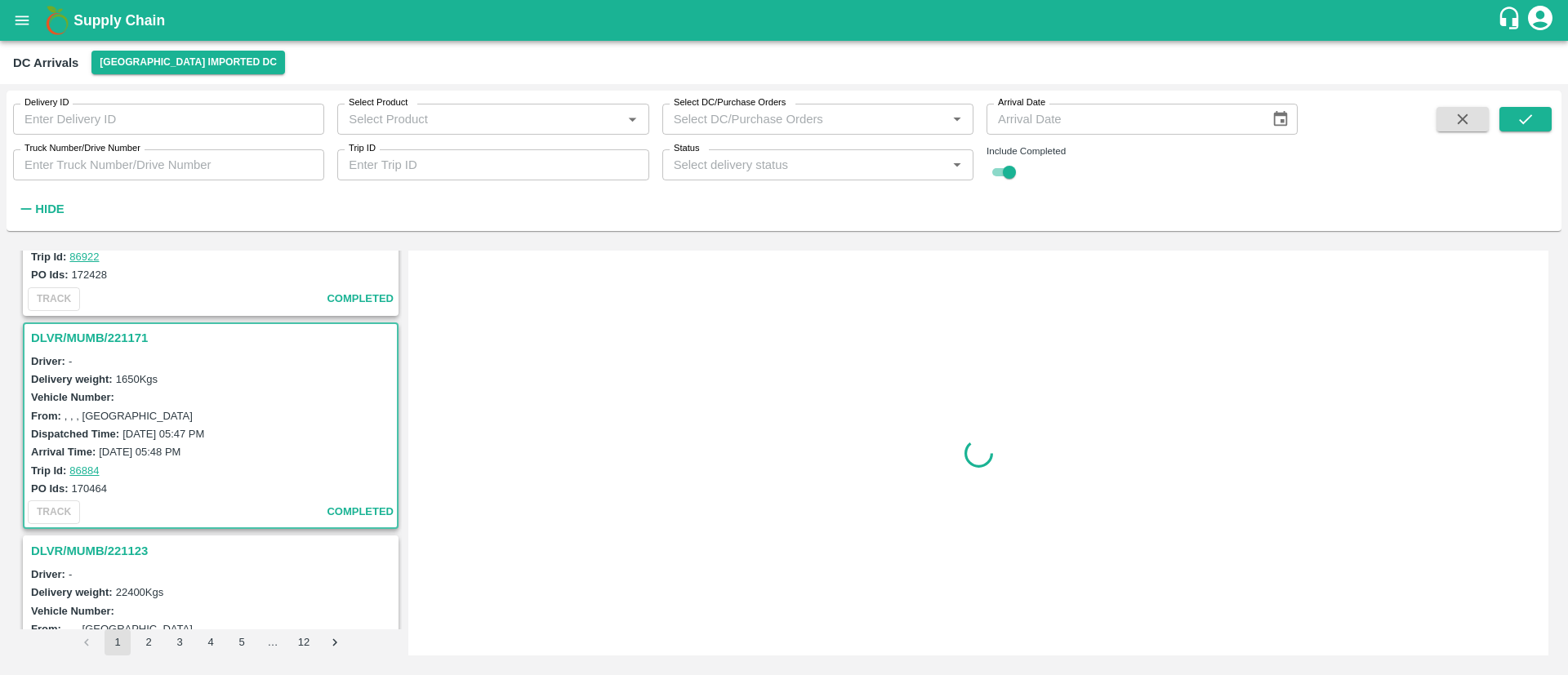
scroll to position [434, 0]
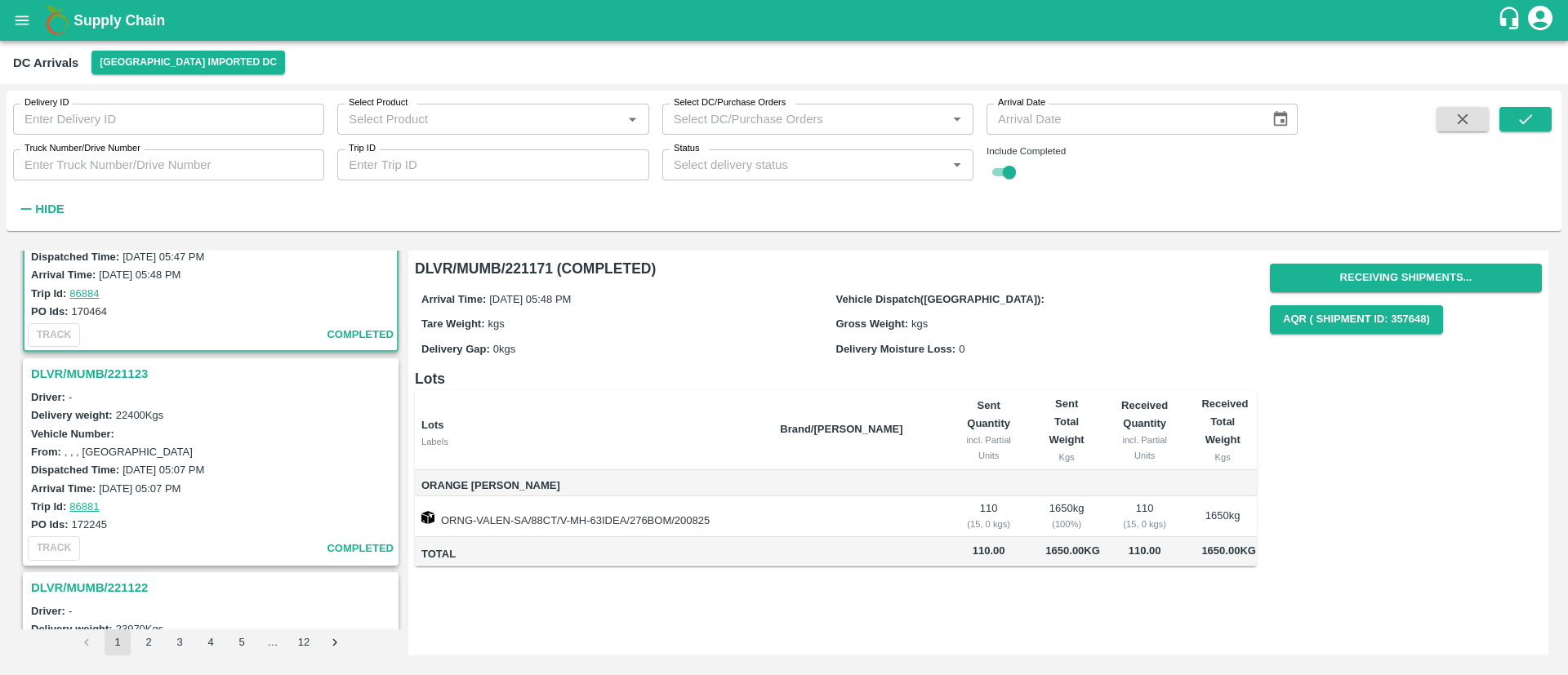
click at [107, 368] on h3 "DLVR/MUMB/221123" at bounding box center [213, 374] width 364 height 21
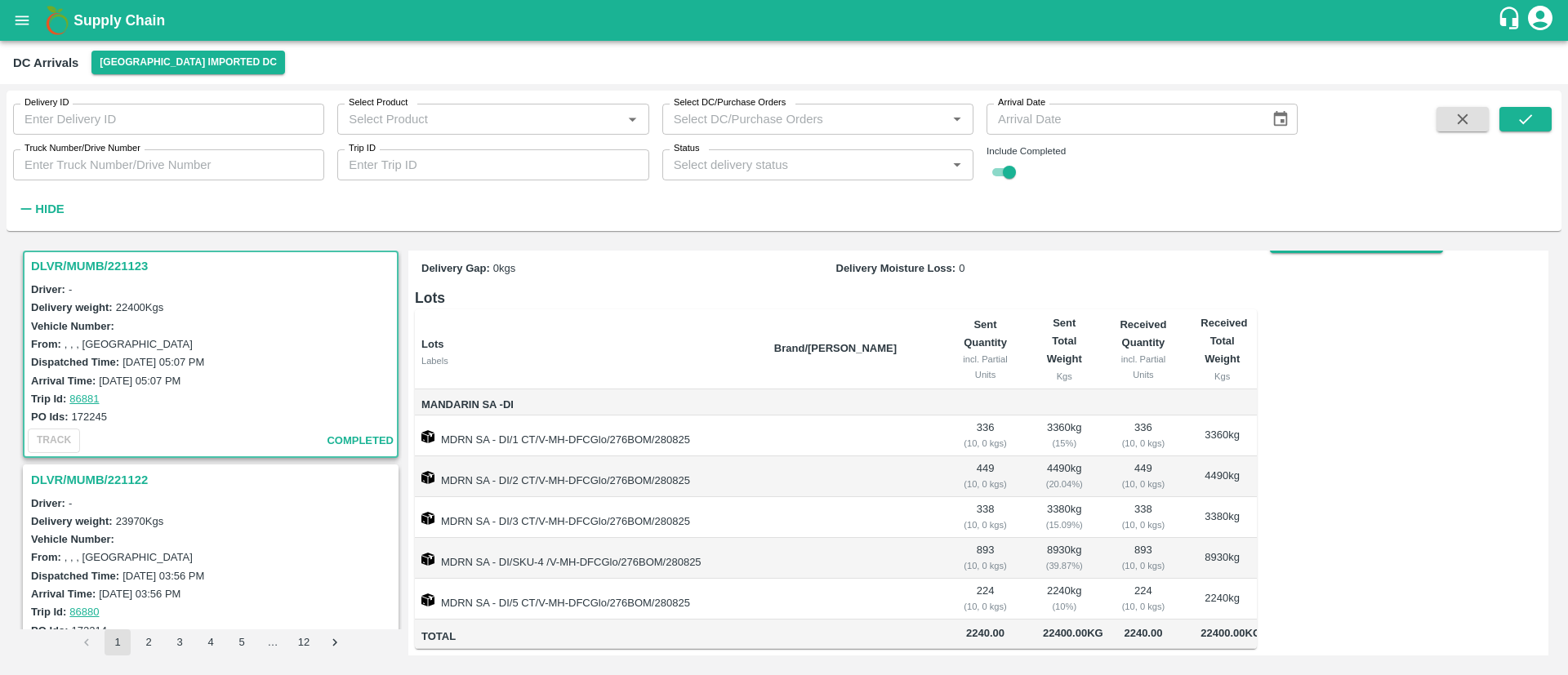
scroll to position [100, 0]
click at [119, 476] on h3 "DLVR/MUMB/221122" at bounding box center [213, 480] width 364 height 21
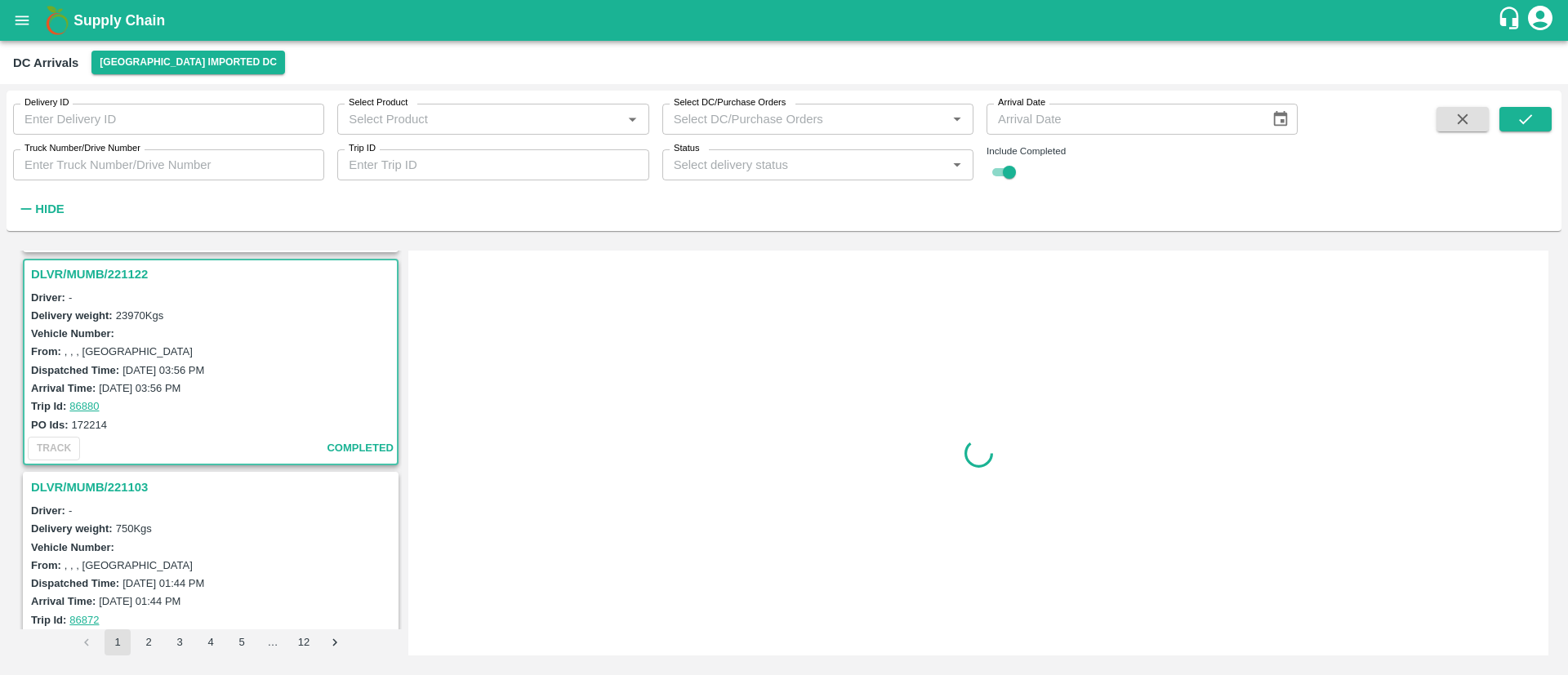
scroll to position [861, 0]
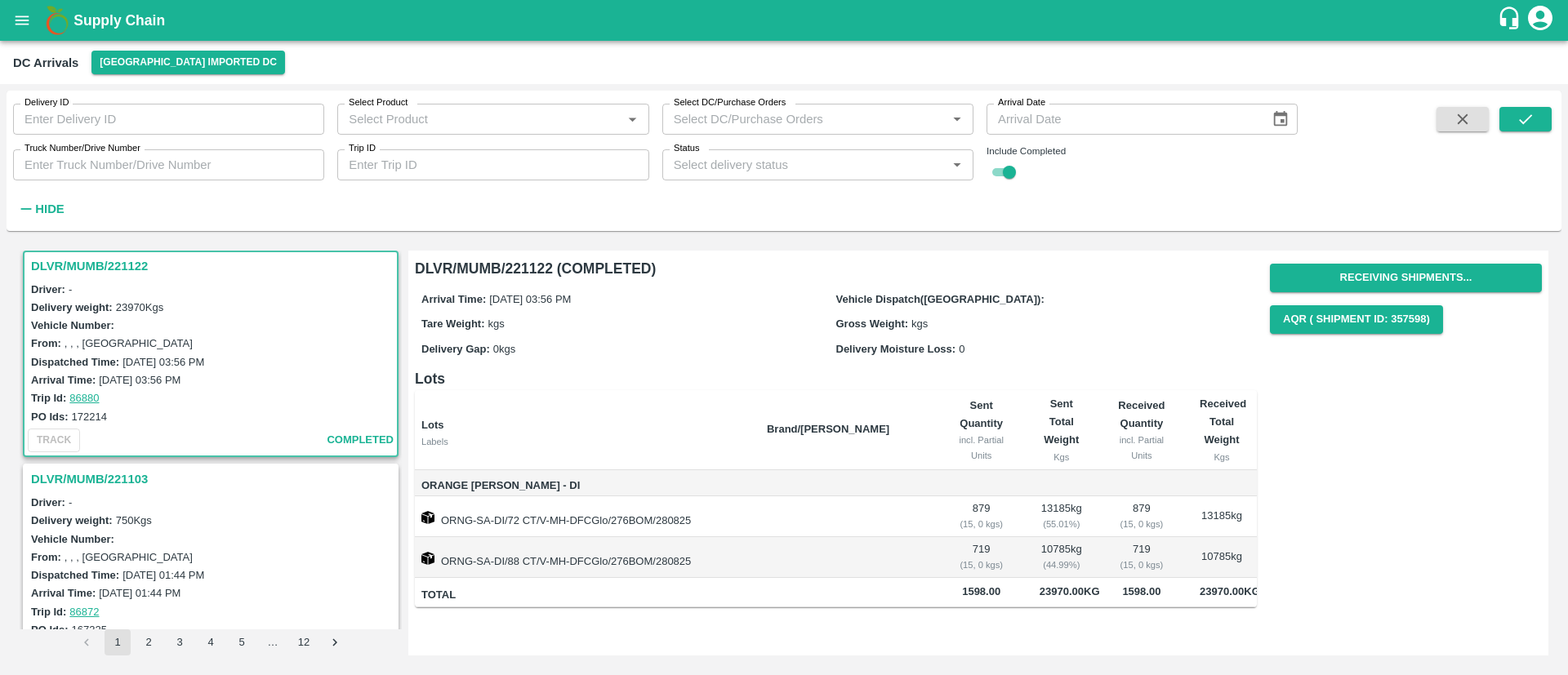
click at [93, 473] on h3 "DLVR/MUMB/221103" at bounding box center [213, 479] width 364 height 21
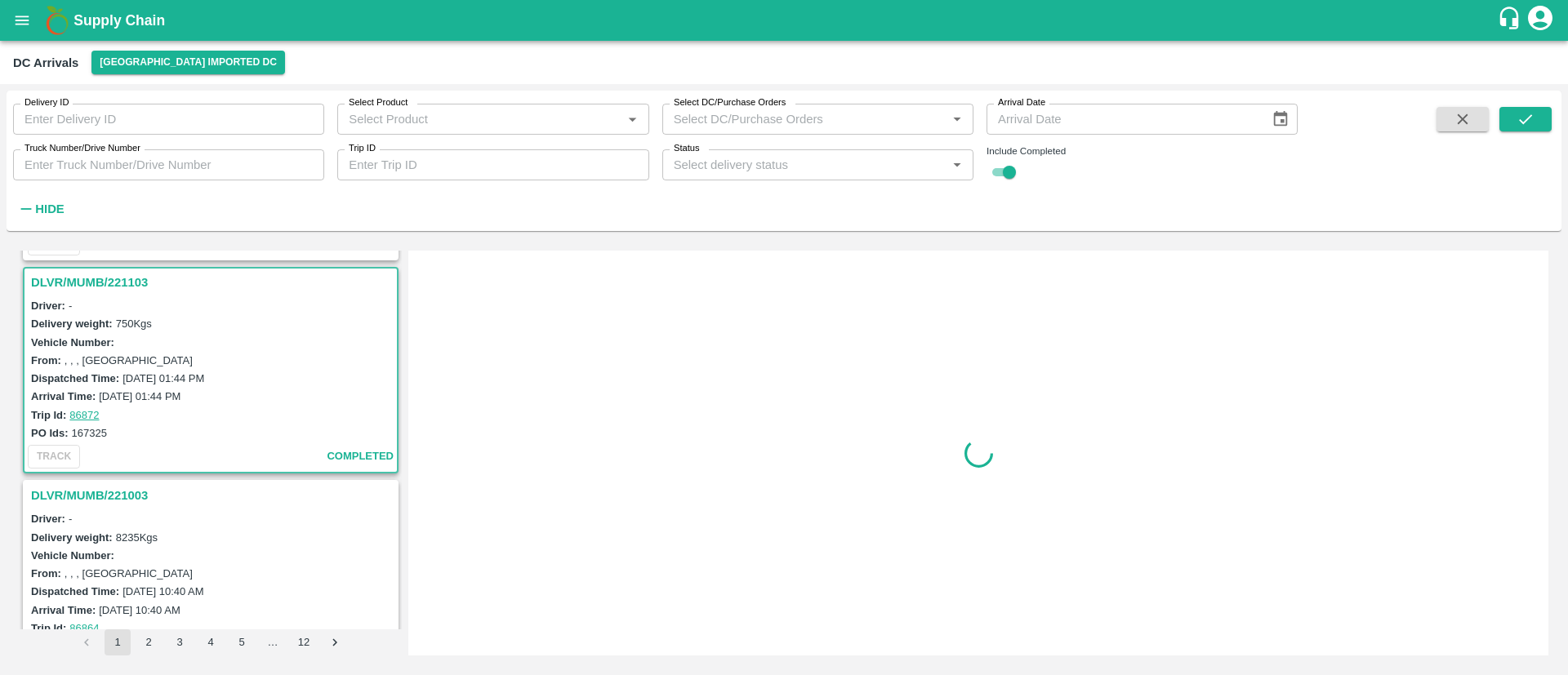
scroll to position [1074, 0]
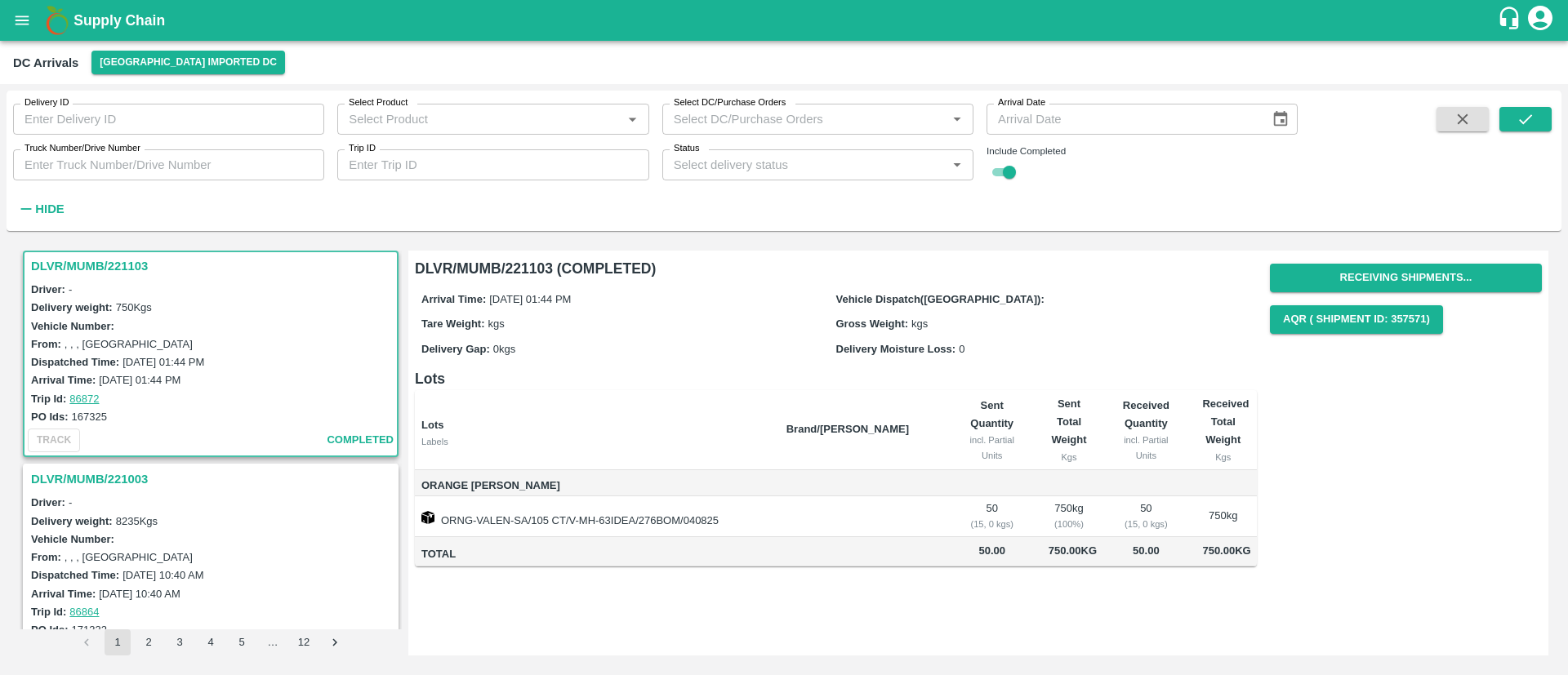
click at [92, 477] on h3 "DLVR/MUMB/221003" at bounding box center [213, 479] width 364 height 21
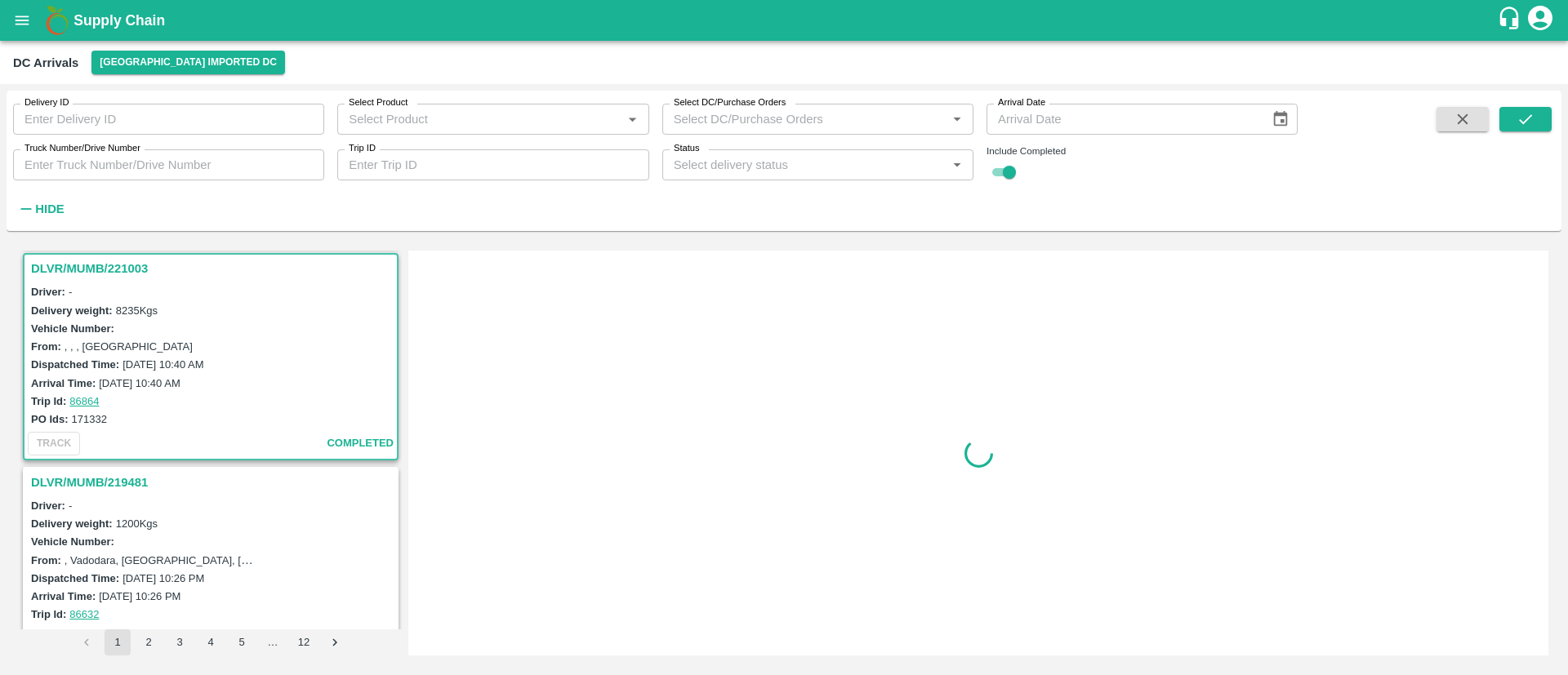
scroll to position [1287, 0]
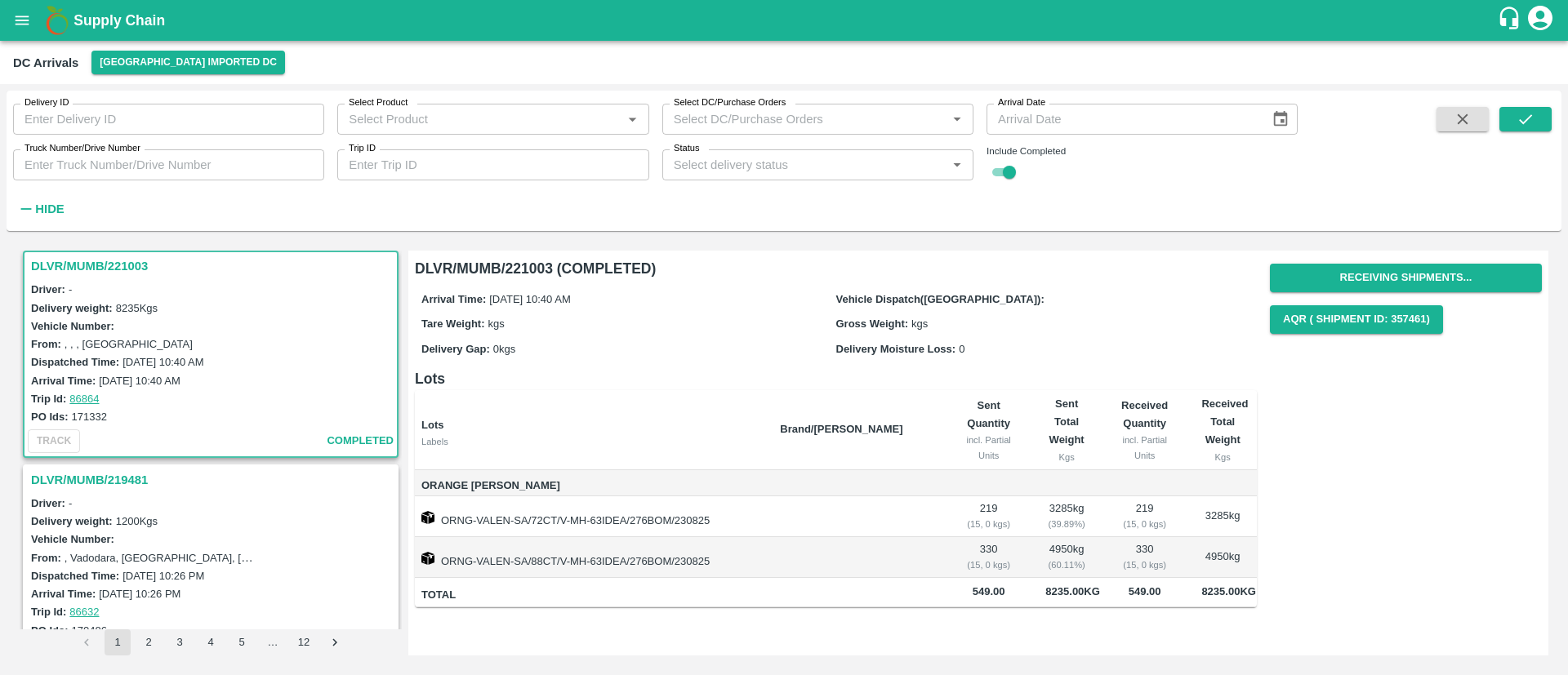
click at [86, 474] on h3 "DLVR/MUMB/219481" at bounding box center [213, 480] width 364 height 21
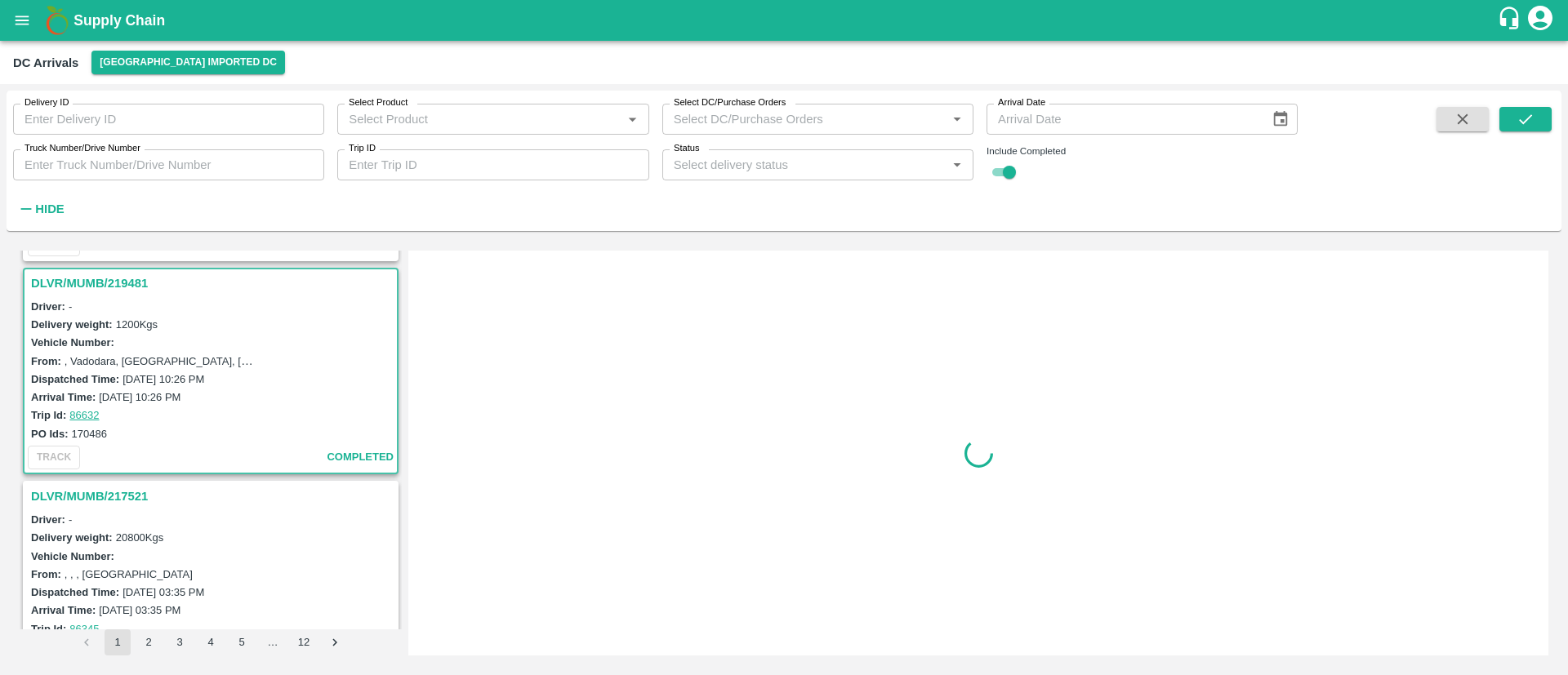
scroll to position [1501, 0]
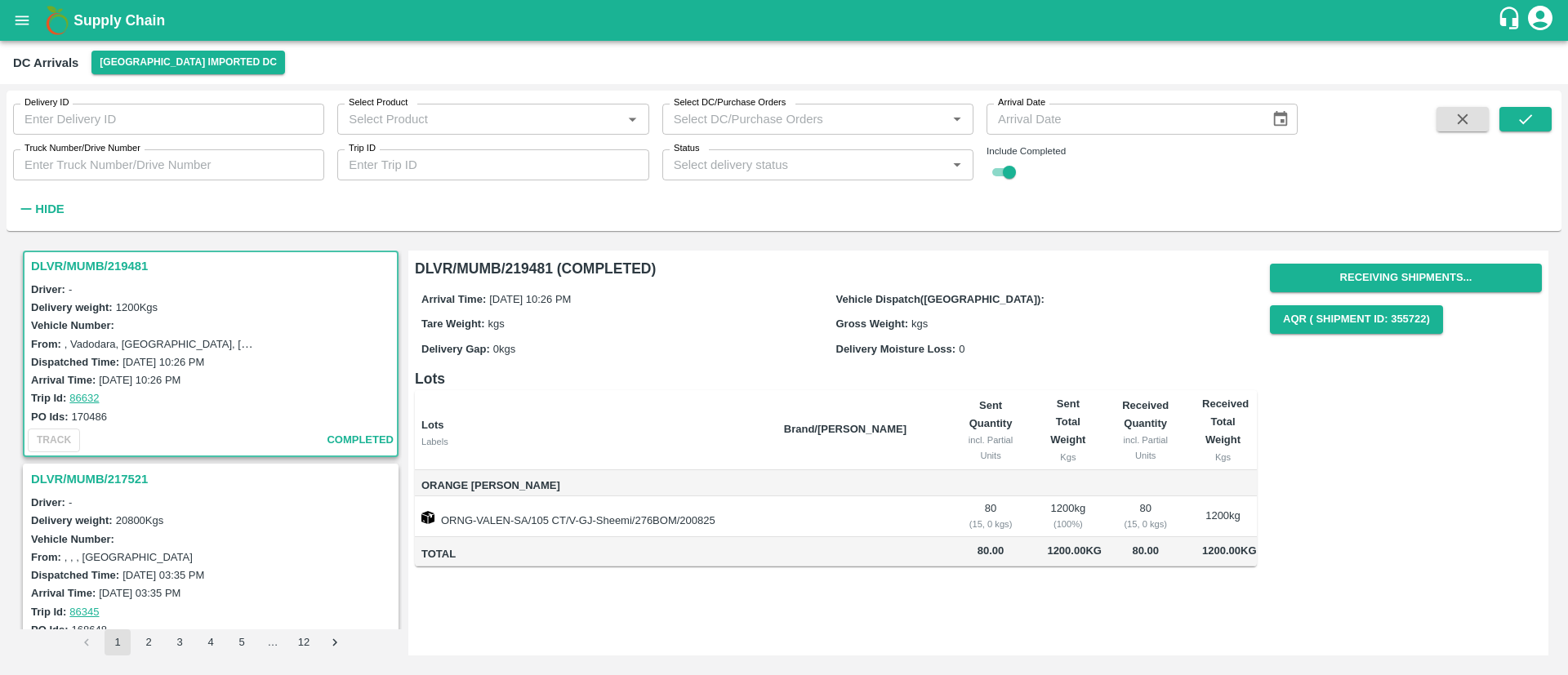
click at [66, 471] on h3 "DLVR/MUMB/217521" at bounding box center [213, 479] width 364 height 21
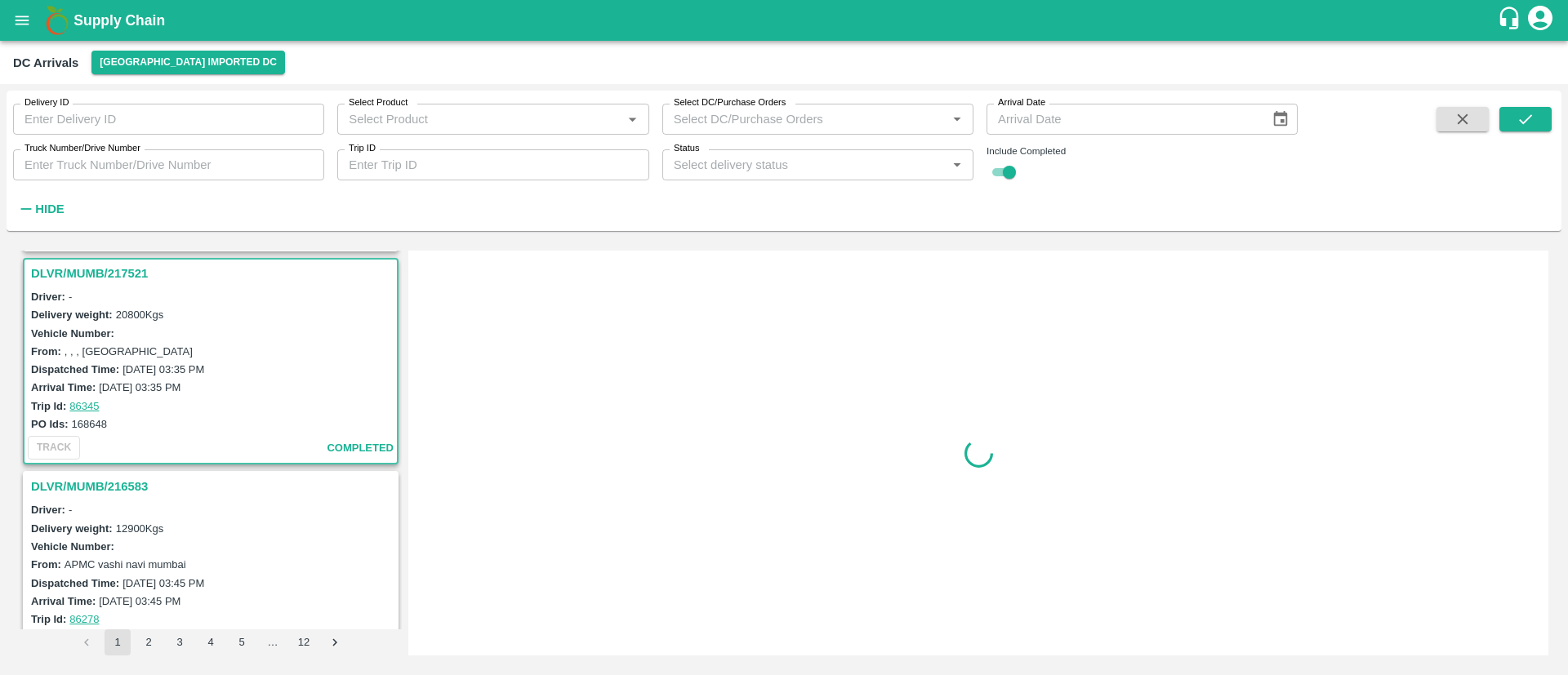
scroll to position [1714, 0]
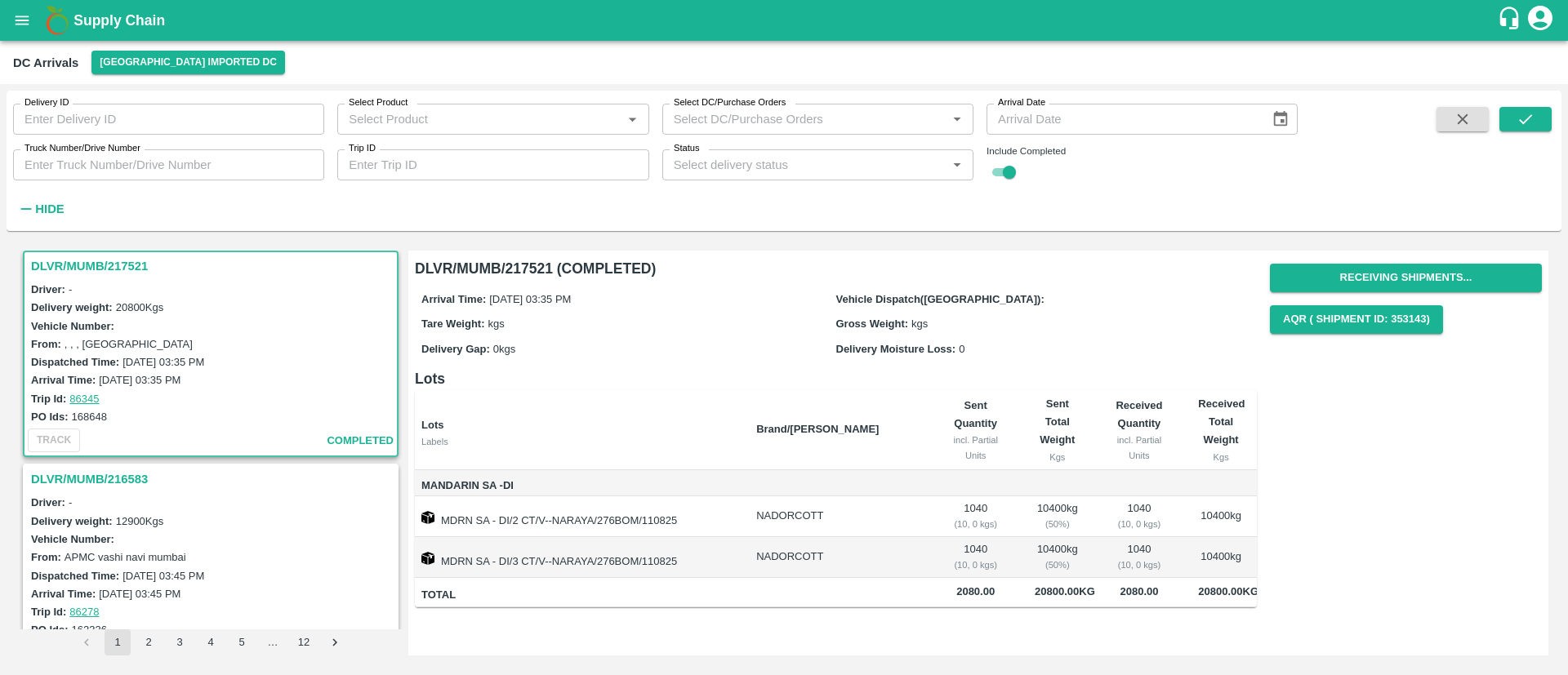
click at [23, 21] on icon "open drawer" at bounding box center [22, 21] width 18 height 18
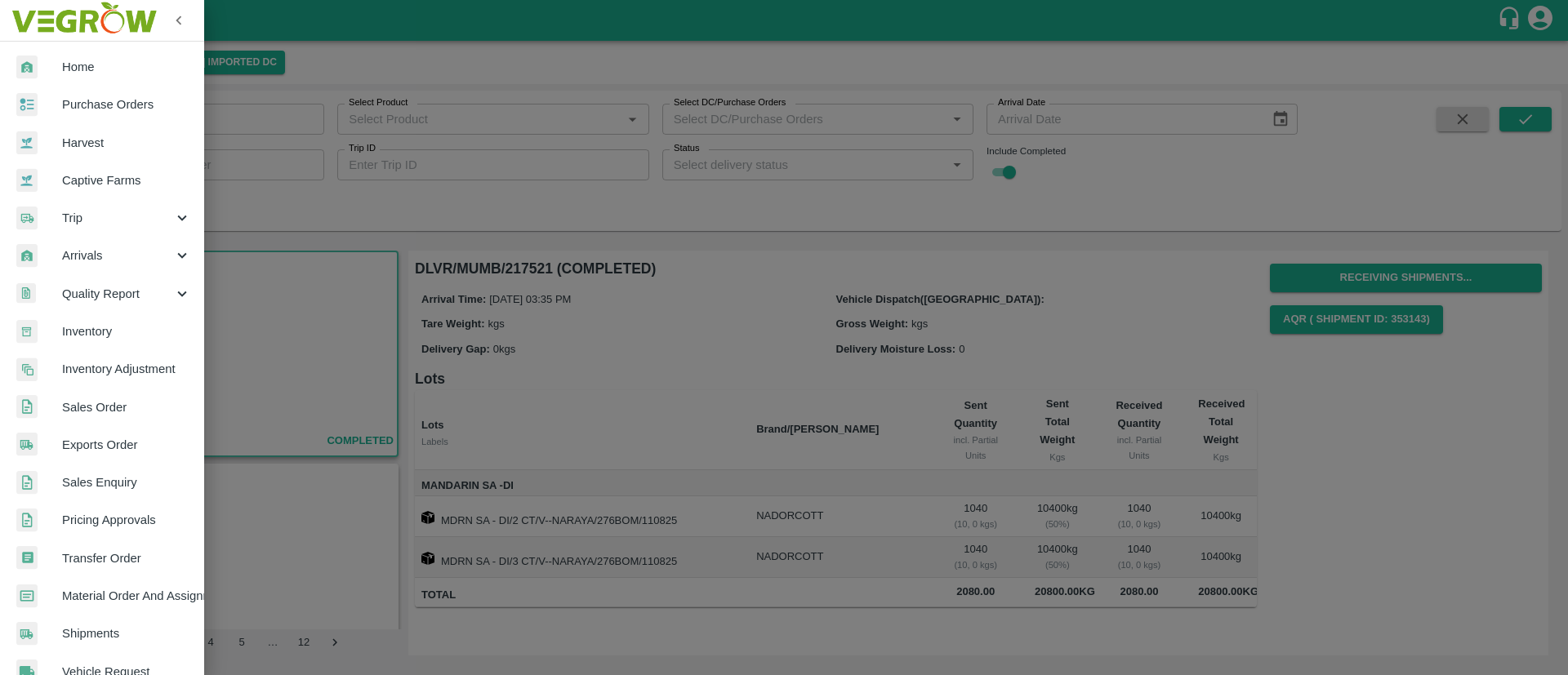
click at [105, 333] on span "Inventory" at bounding box center [126, 331] width 129 height 18
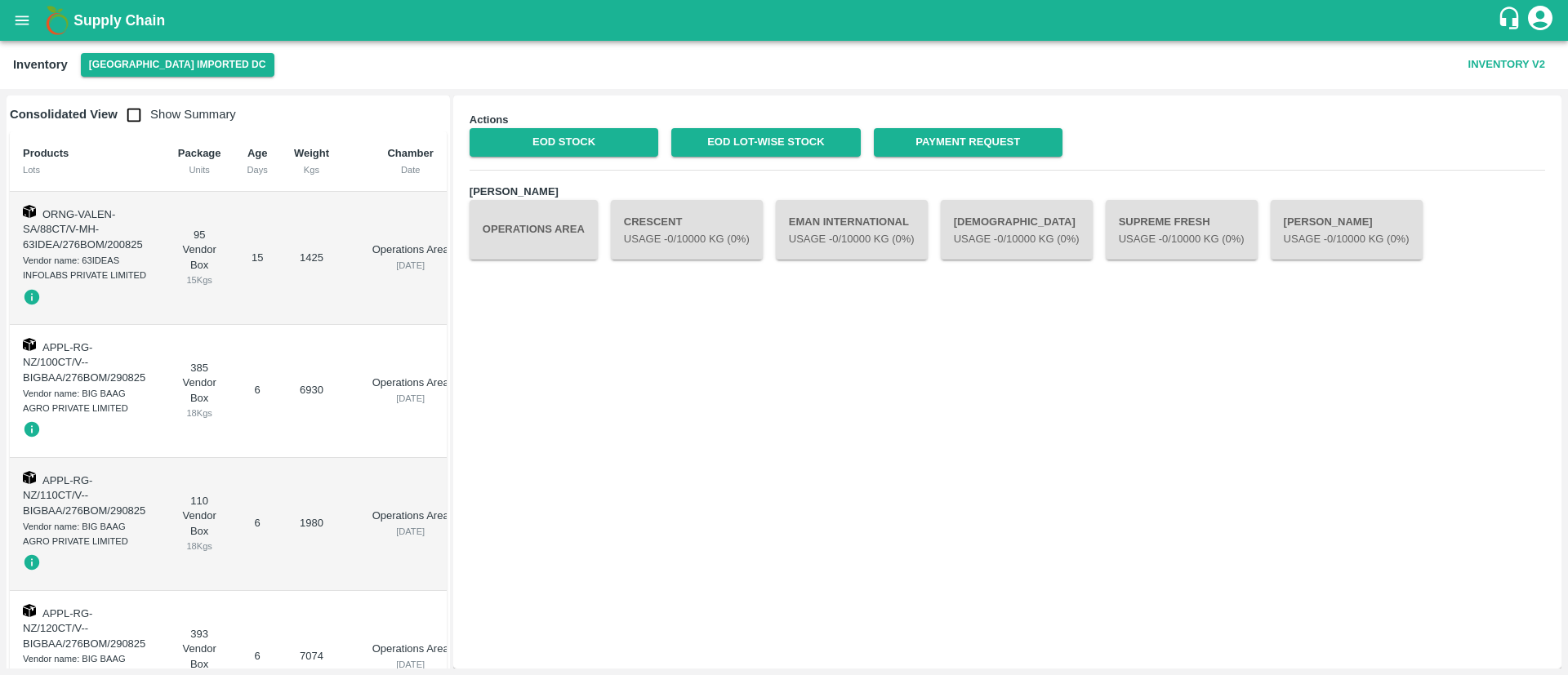
click at [135, 48] on div "Inventory Mumbai Imported DC Inventory V2" at bounding box center [784, 64] width 1568 height 48
click at [164, 64] on button "[GEOGRAPHIC_DATA] Imported DC" at bounding box center [178, 64] width 193 height 24
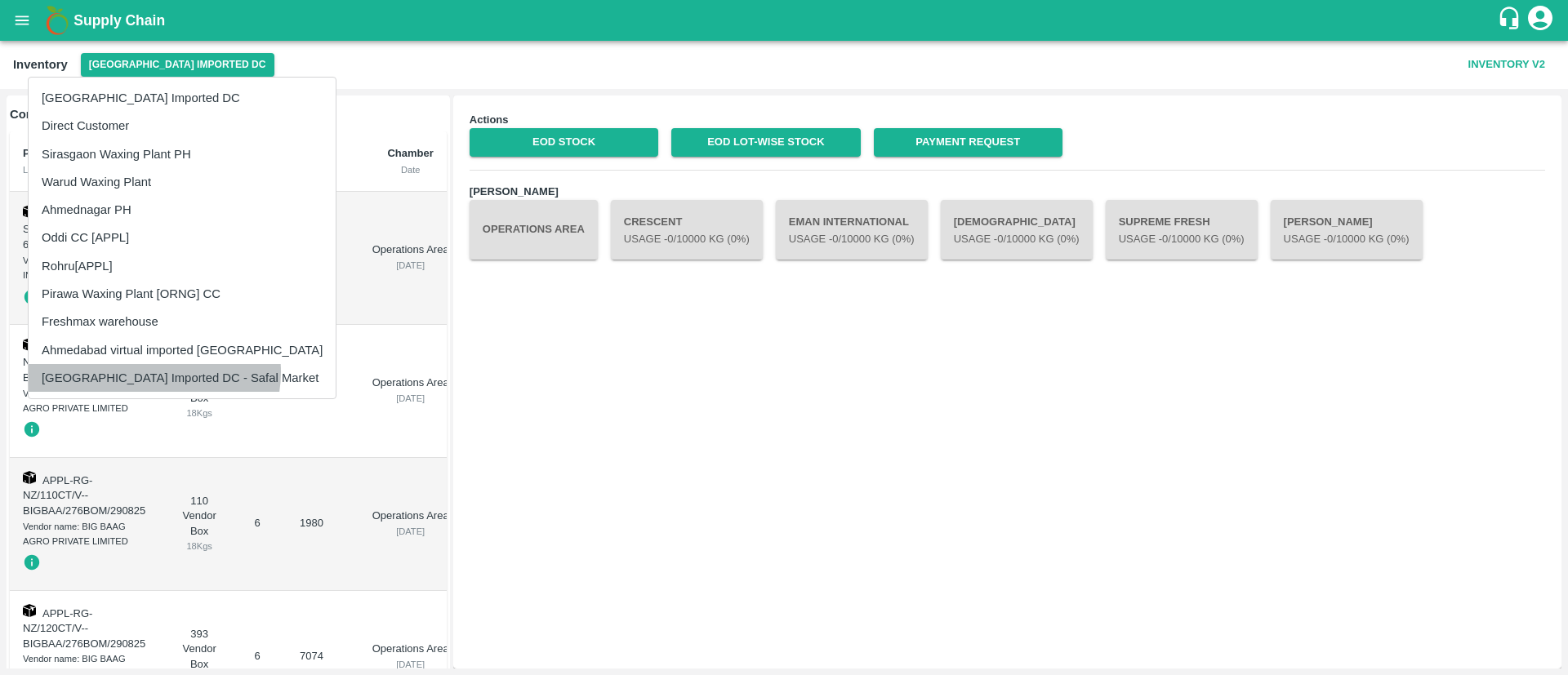
click at [154, 373] on li "[GEOGRAPHIC_DATA] Imported DC - Safal Market" at bounding box center [183, 378] width 307 height 28
